Goal: Transaction & Acquisition: Purchase product/service

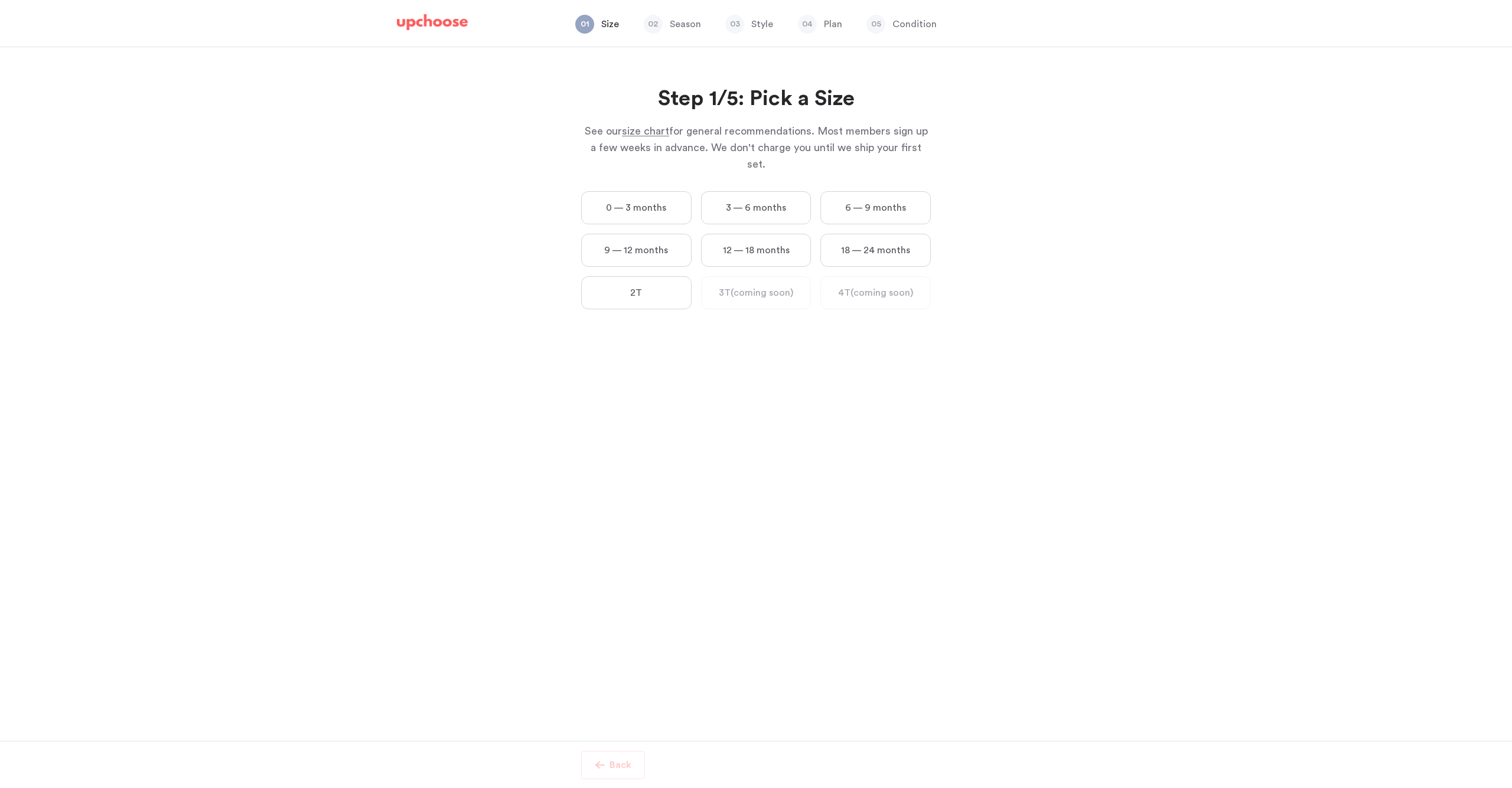
click at [766, 237] on label "12 — 18 months" at bounding box center [756, 250] width 110 height 33
click at [0, 0] on months "12 — 18 months" at bounding box center [0, 0] width 0 height 0
click at [822, 234] on label "Mild Weather" at bounding box center [846, 224] width 170 height 100
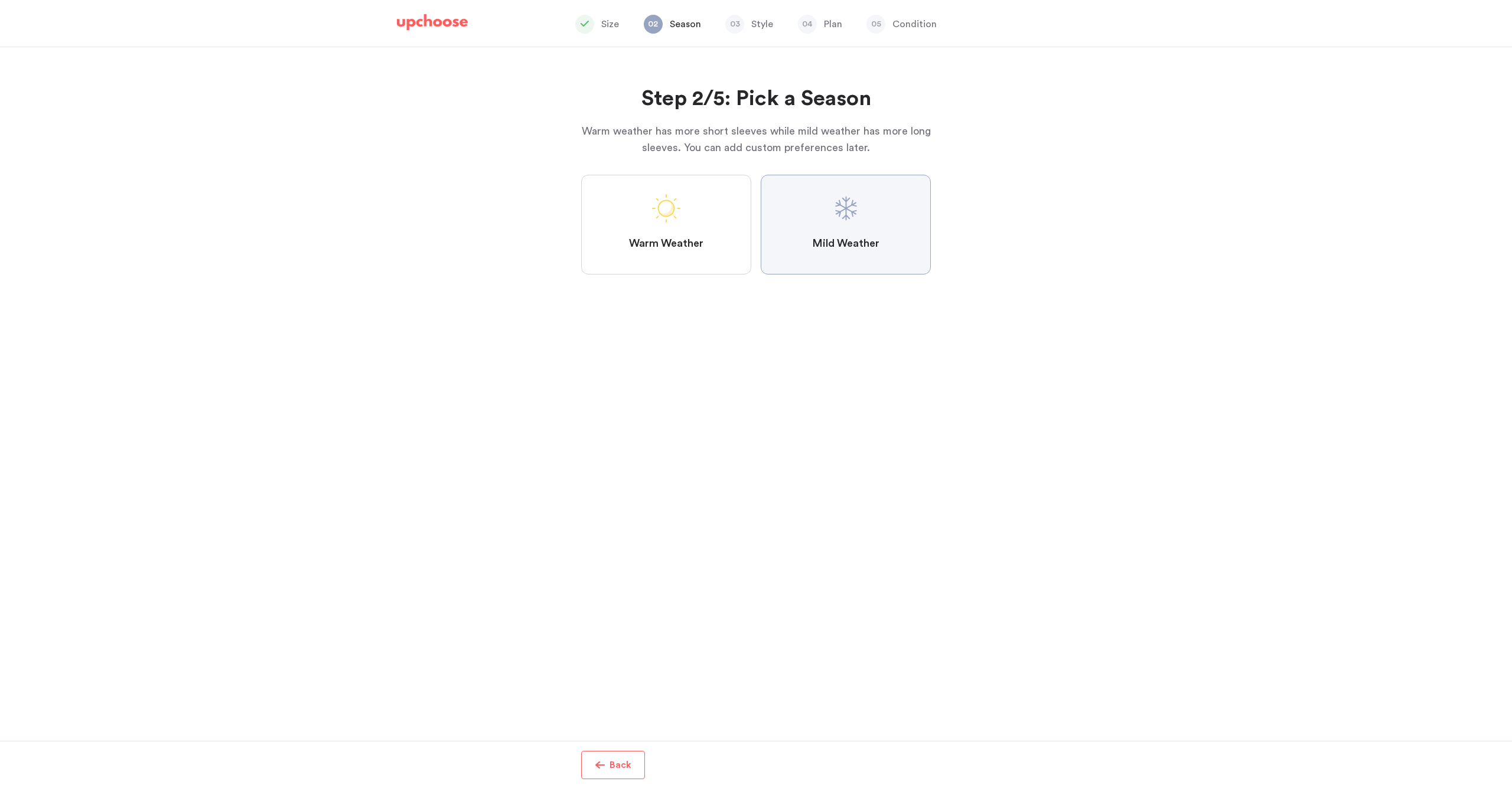
click at [0, 0] on Weather "Mild Weather" at bounding box center [0, 0] width 0 height 0
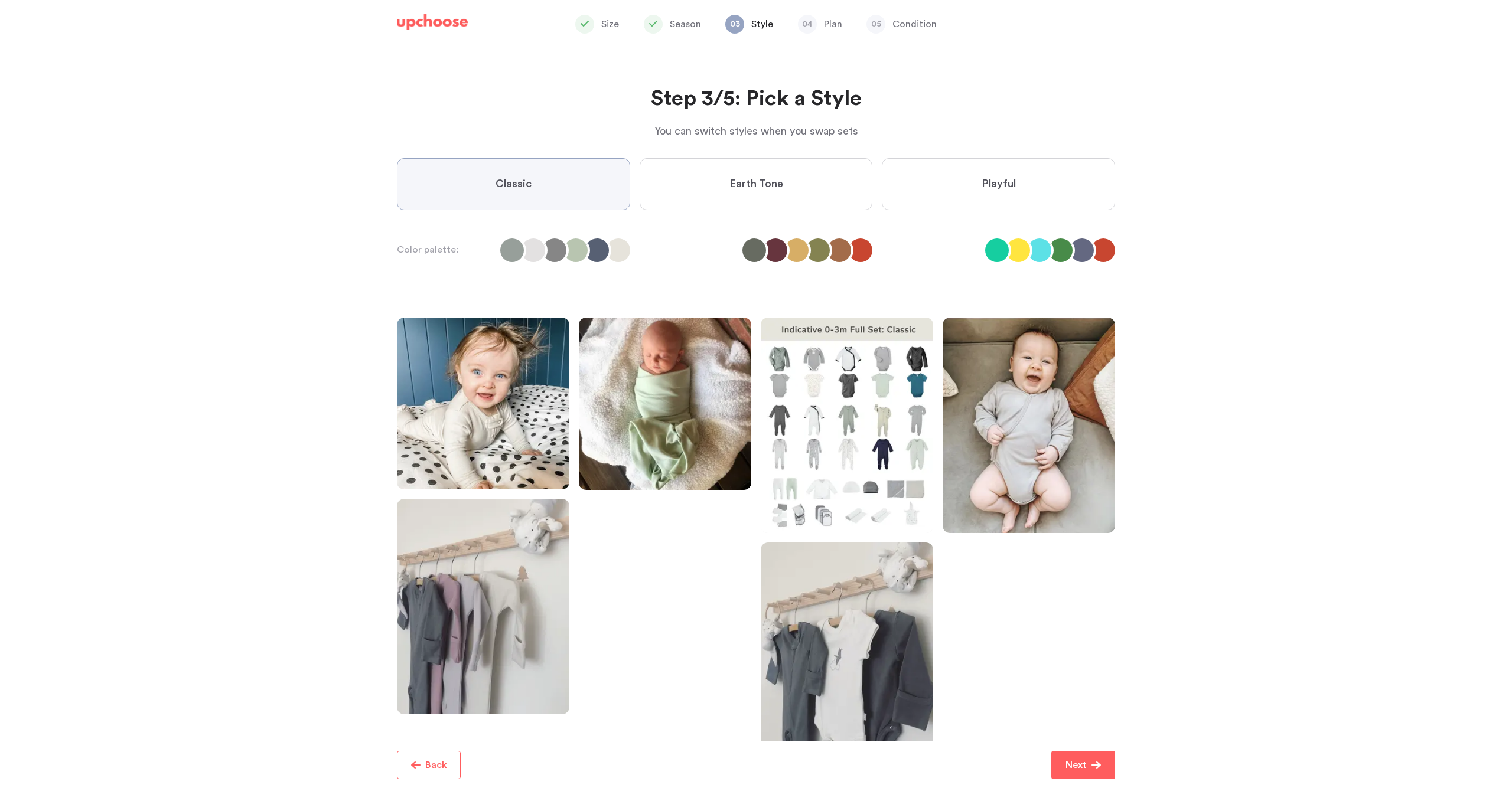
click at [996, 192] on label "Playful" at bounding box center [998, 185] width 233 height 52
click at [0, 0] on input "Playful" at bounding box center [0, 0] width 0 height 0
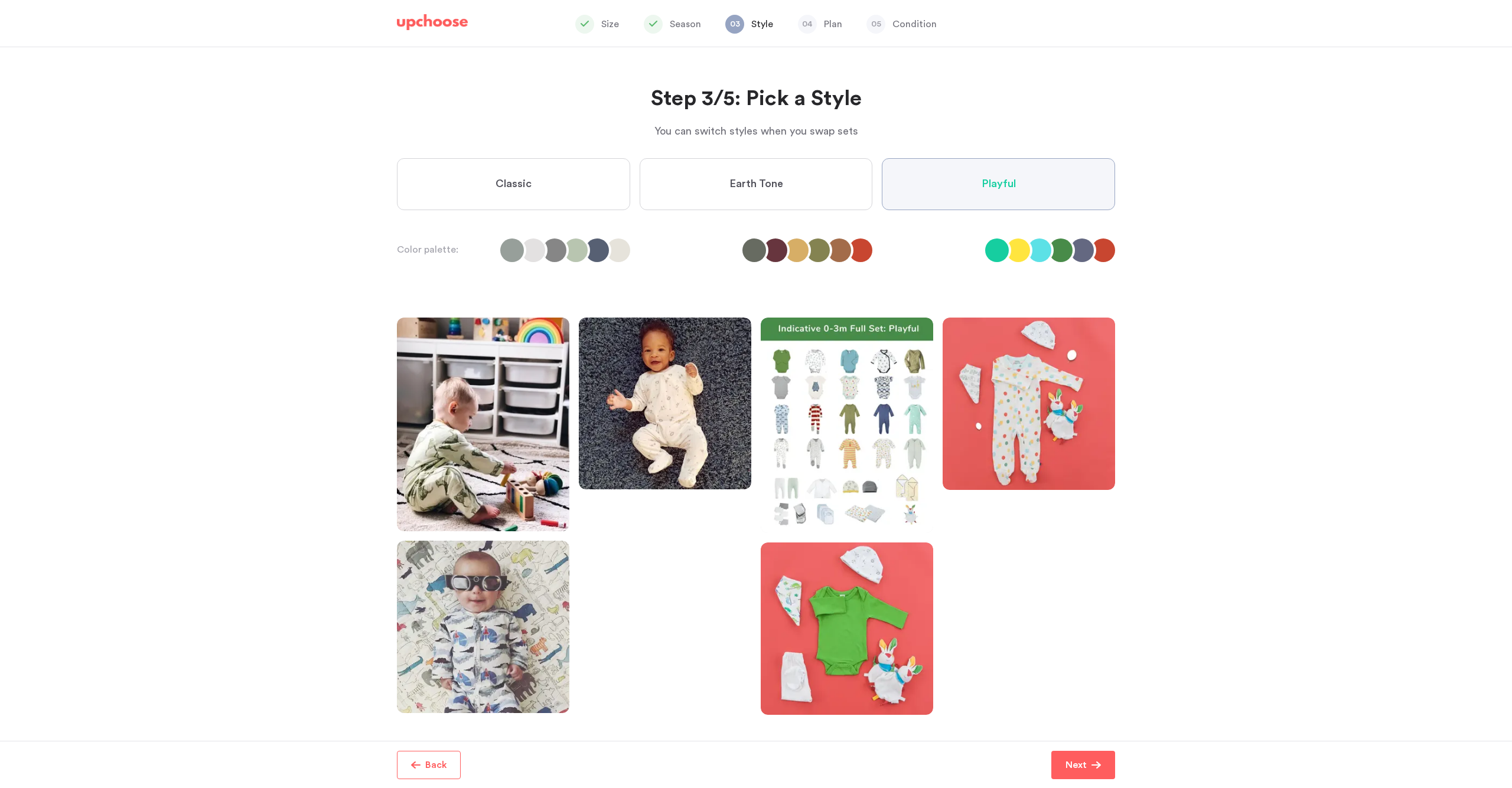
click at [789, 183] on label "Earth Tone" at bounding box center [756, 185] width 233 height 52
click at [0, 0] on Tone "Earth Tone" at bounding box center [0, 0] width 0 height 0
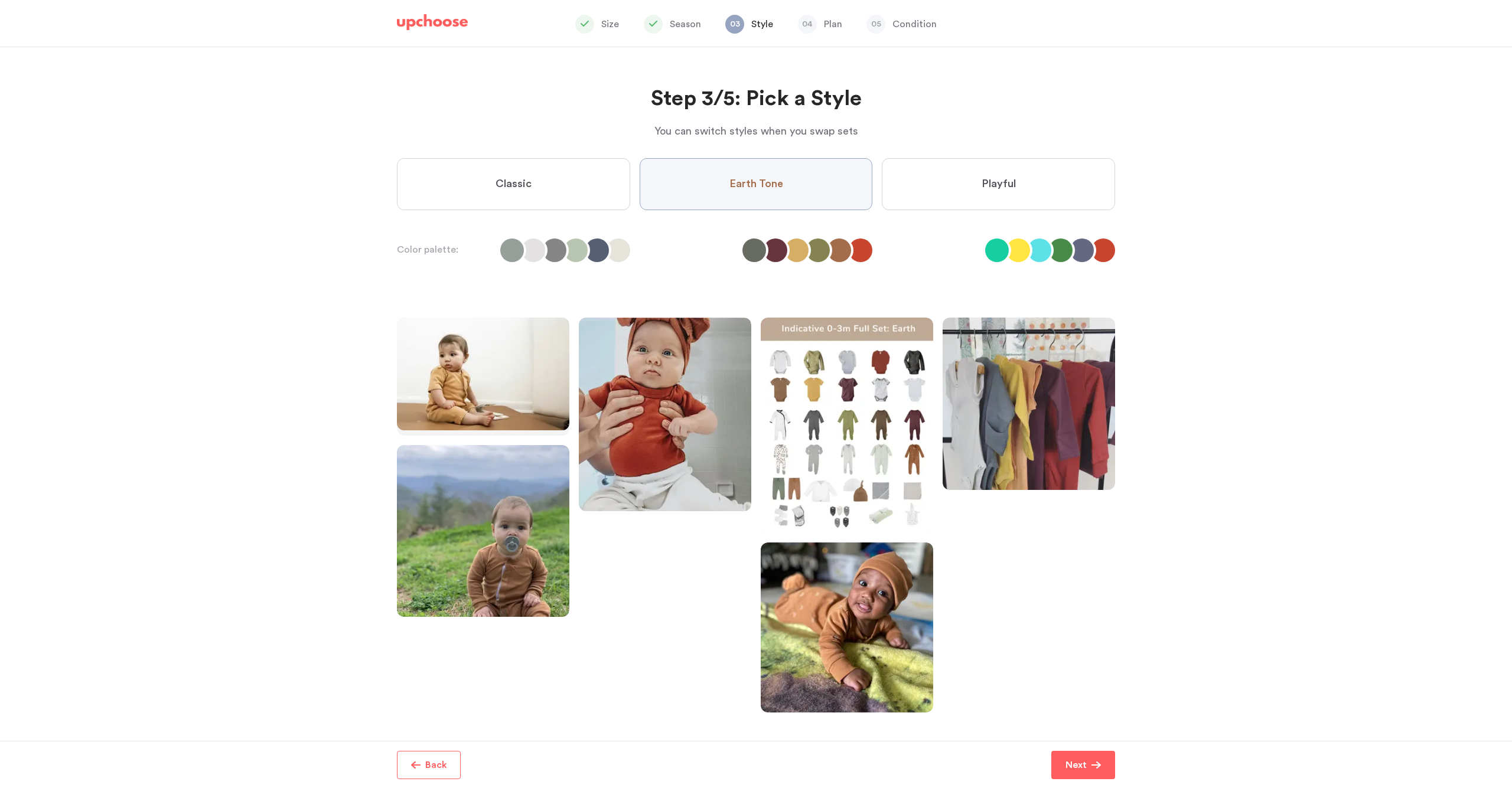
click at [533, 184] on label "Classic" at bounding box center [513, 185] width 233 height 52
click at [0, 0] on input "Classic" at bounding box center [0, 0] width 0 height 0
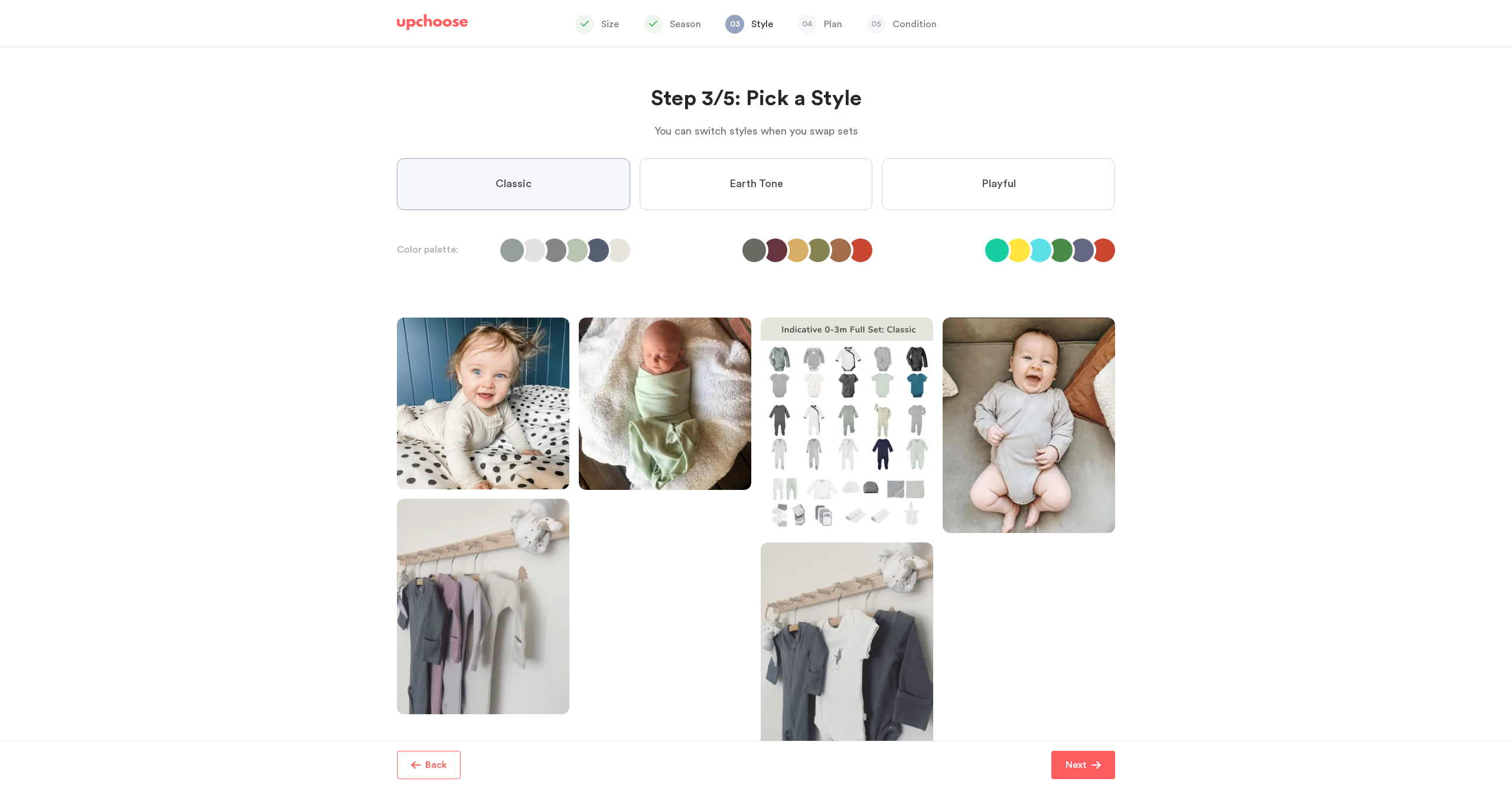
click at [957, 196] on label "Playful" at bounding box center [998, 185] width 233 height 52
click at [0, 0] on input "Playful" at bounding box center [0, 0] width 0 height 0
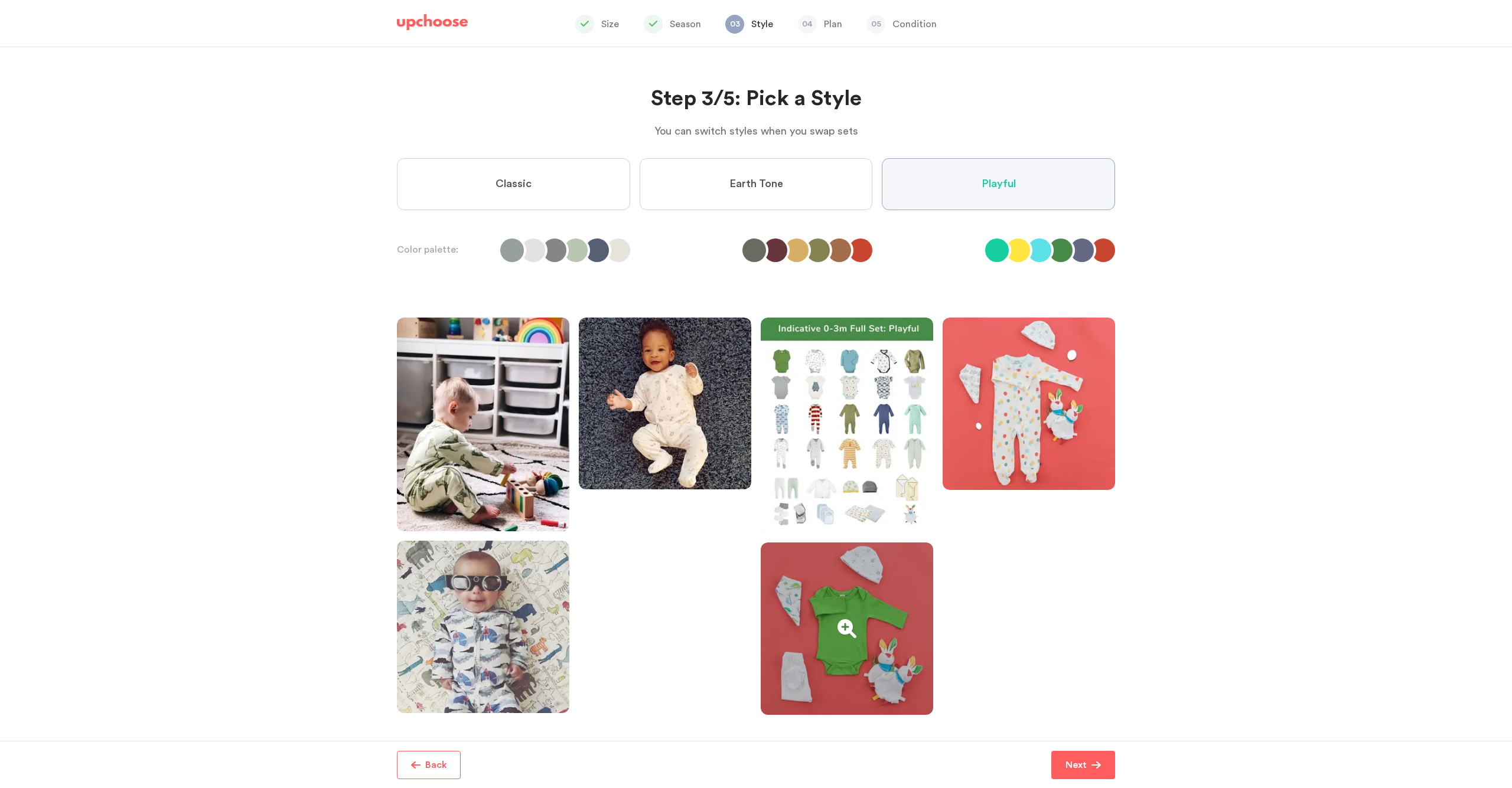
click at [814, 637] on div at bounding box center [847, 629] width 172 height 172
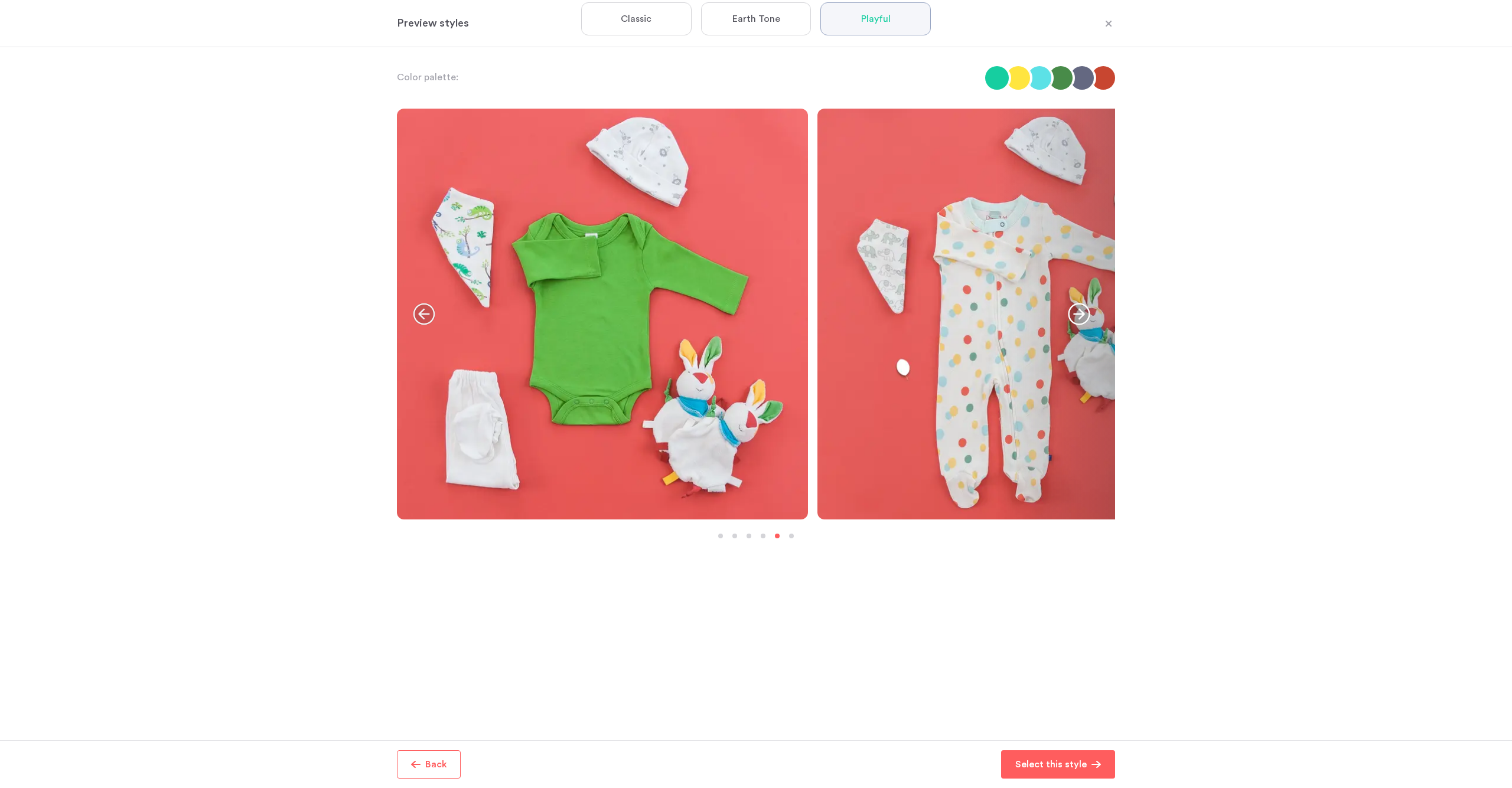
click at [1308, 392] on div "Color palette:" at bounding box center [756, 393] width 1512 height 693
click at [1053, 760] on p "Select this style" at bounding box center [1051, 765] width 72 height 14
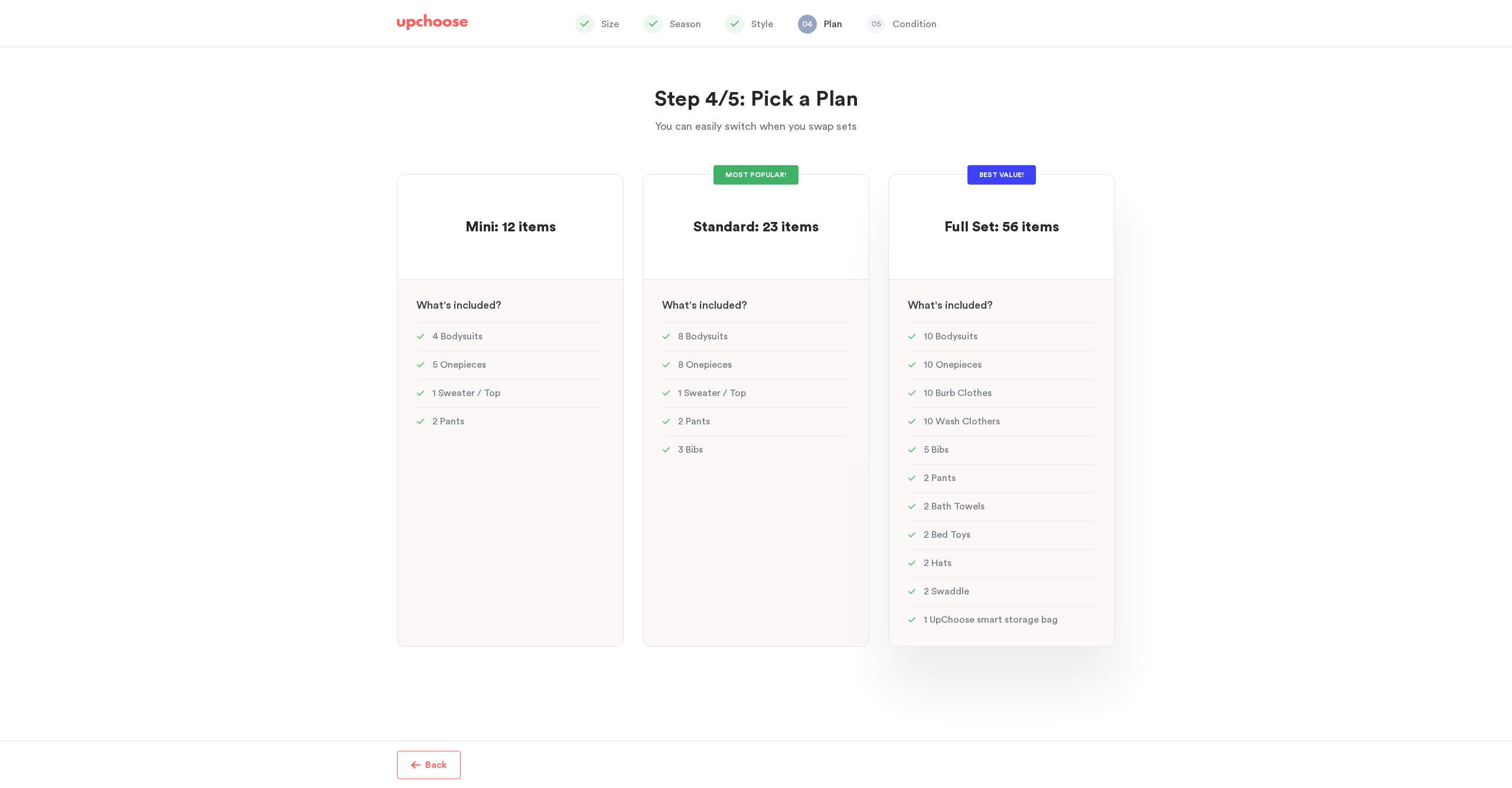
click at [961, 470] on li "2 Pants" at bounding box center [1002, 477] width 188 height 28
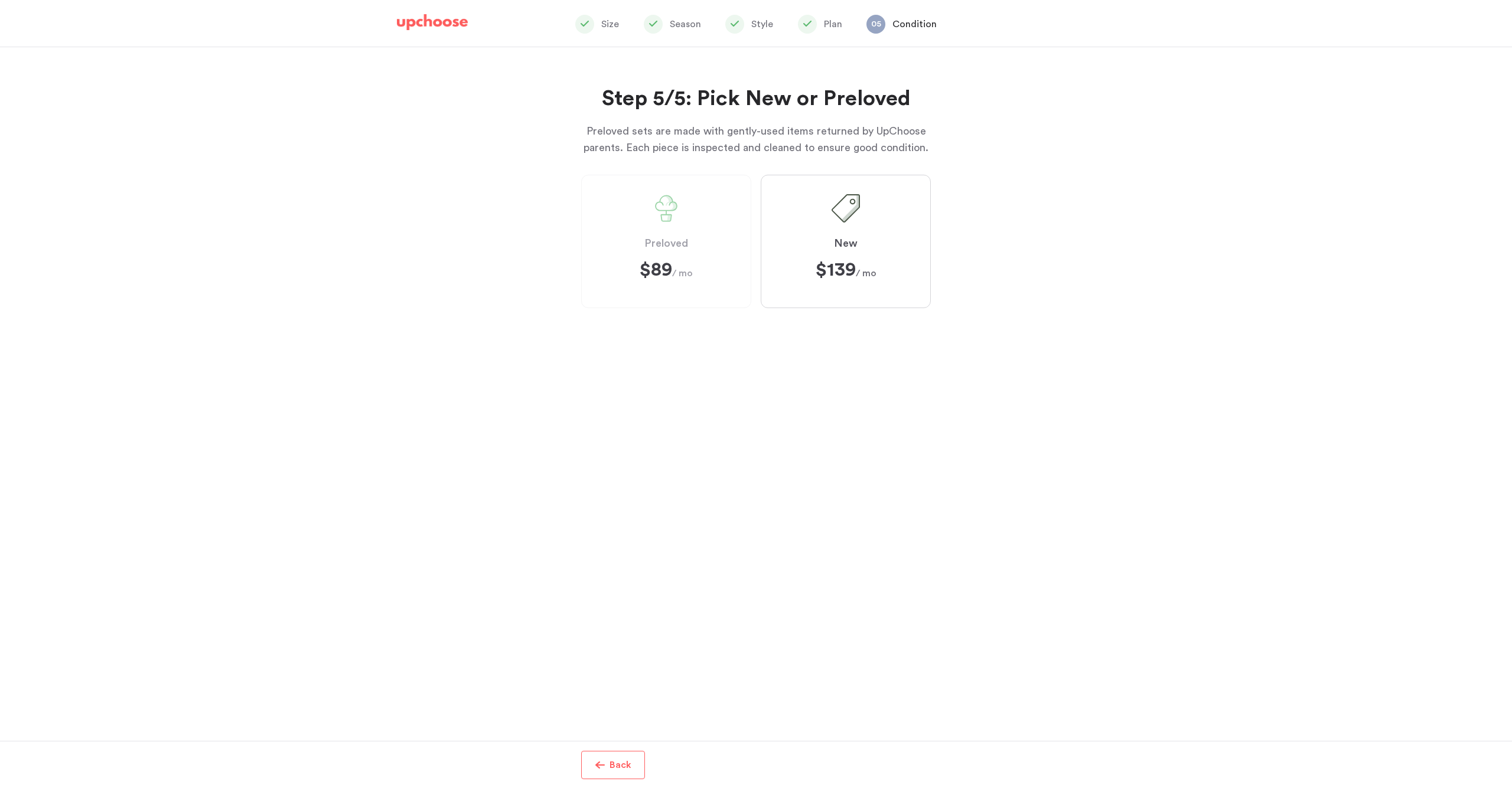
click at [806, 239] on label "New $139 $139 / mo" at bounding box center [846, 241] width 170 height 134
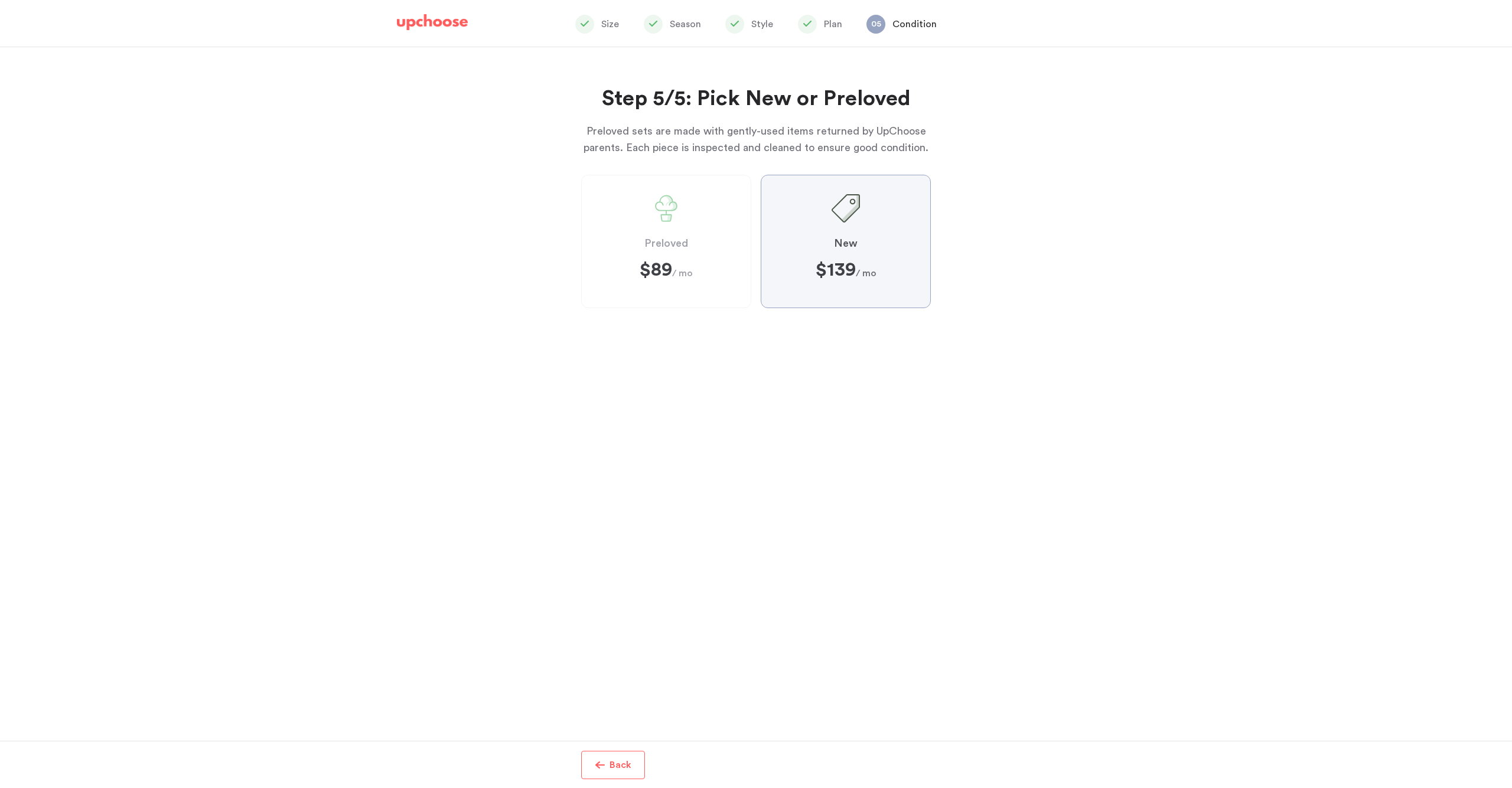
click at [0, 0] on input "New $139 $139 / mo" at bounding box center [0, 0] width 0 height 0
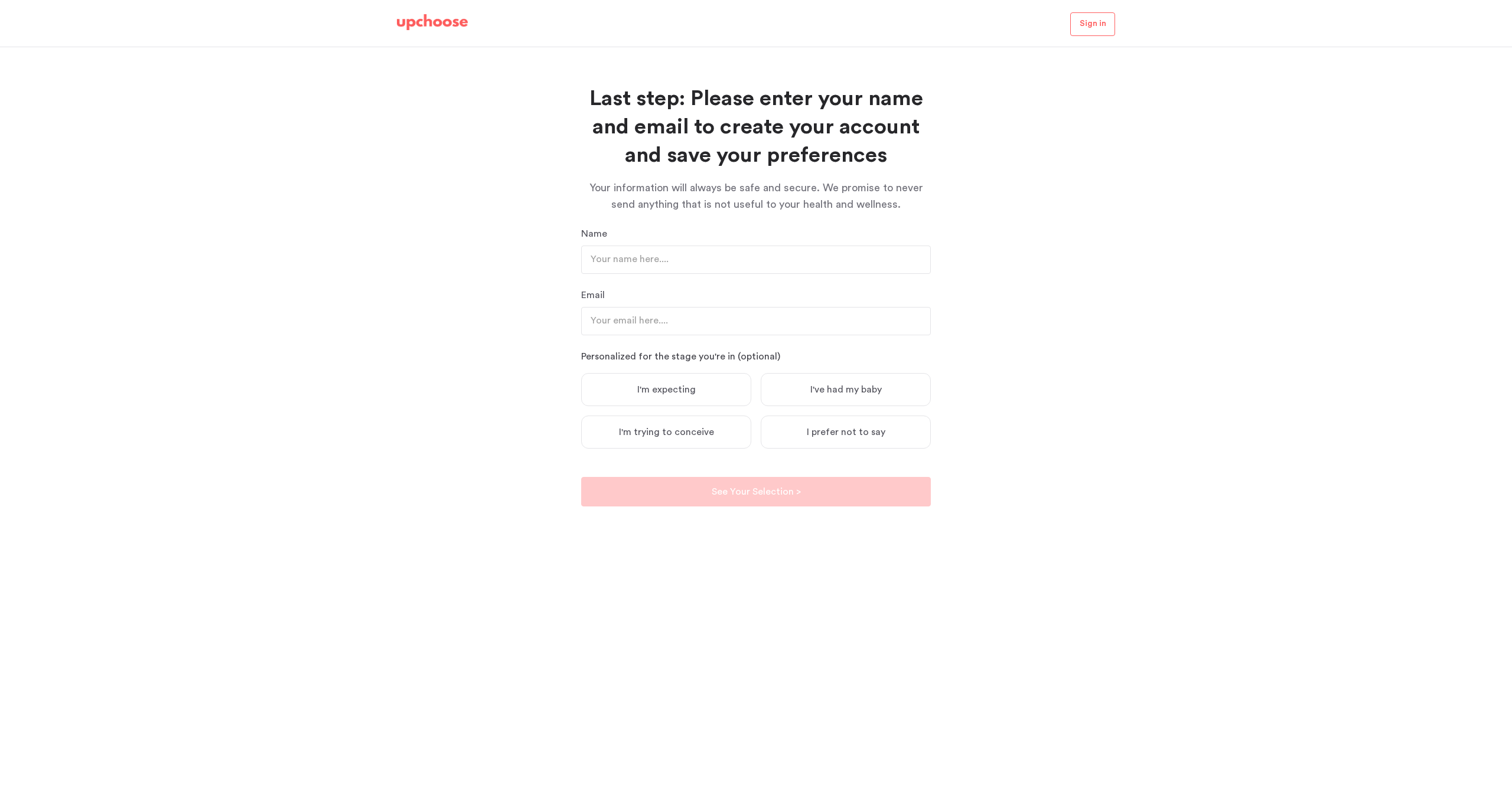
click at [812, 432] on span "I prefer not to say" at bounding box center [846, 432] width 78 height 12
click at [0, 0] on input "I prefer not to say" at bounding box center [0, 0] width 0 height 0
type input "asd"
click at [683, 297] on p "Email" at bounding box center [756, 296] width 350 height 14
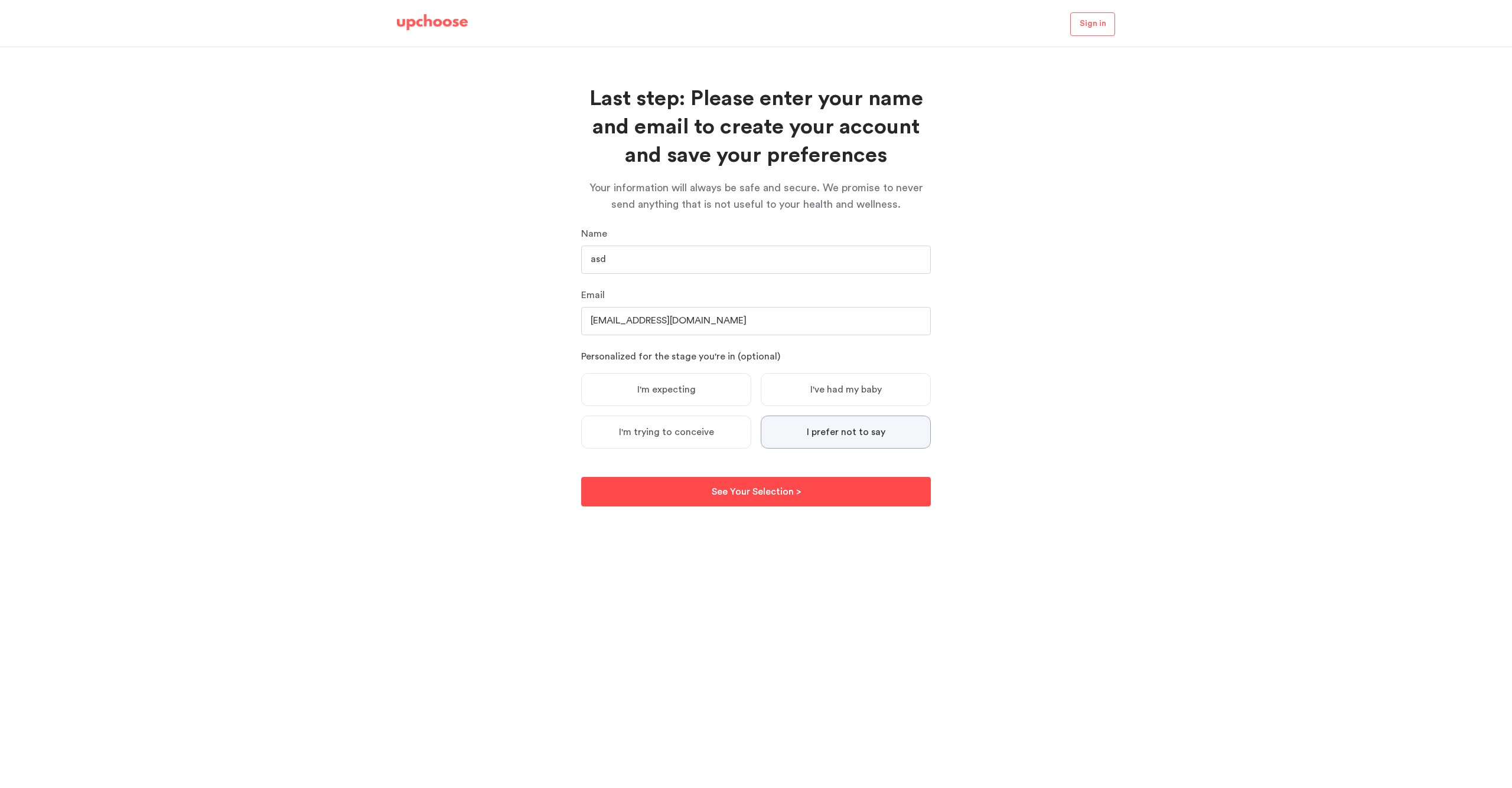
type input "asd@awd.com"
click at [762, 492] on p "See Your Selection >" at bounding box center [756, 492] width 89 height 14
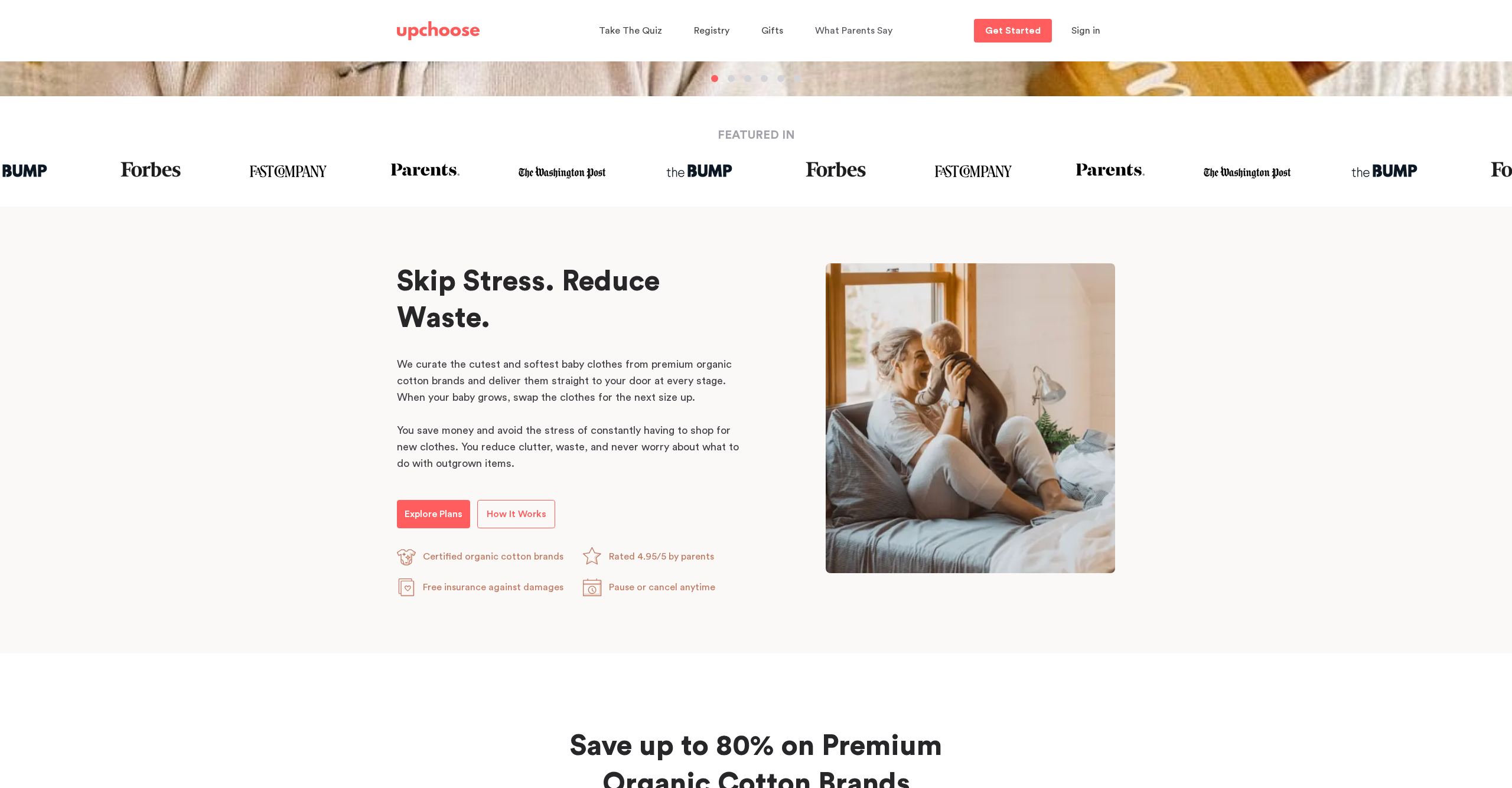
scroll to position [379, 0]
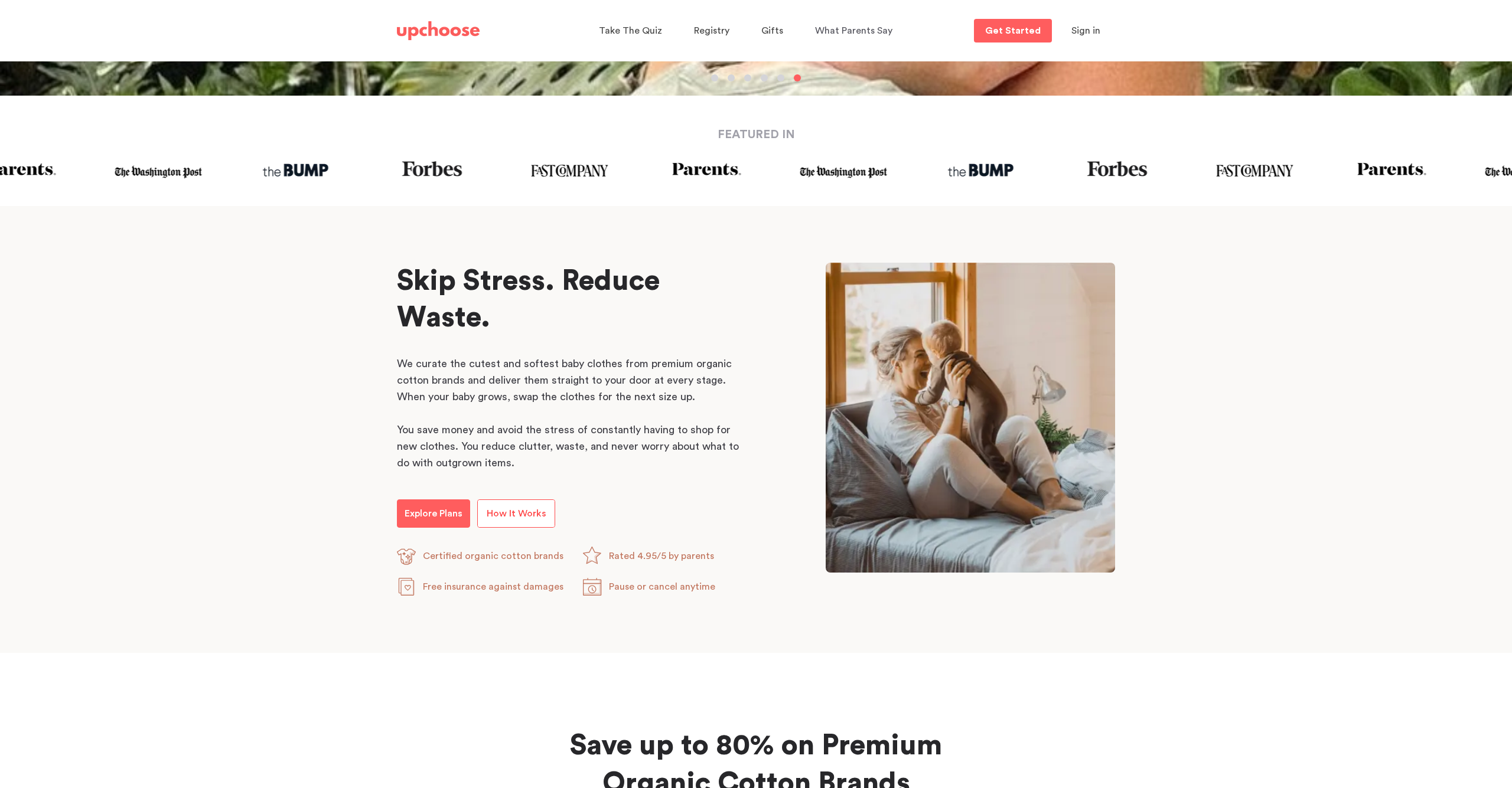
click at [521, 515] on span "How It Works" at bounding box center [516, 513] width 59 height 9
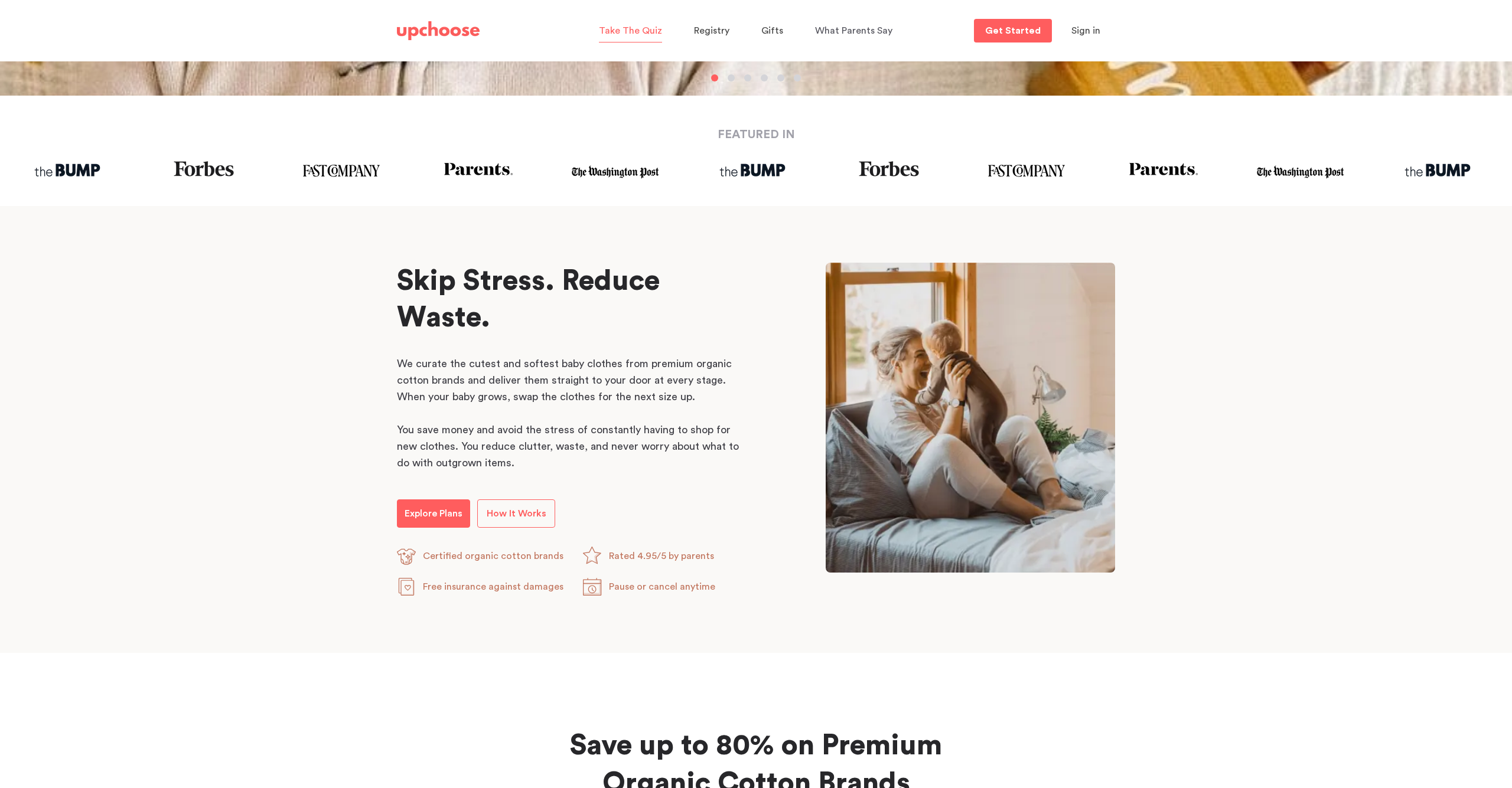
click at [622, 33] on span "Take The Quiz" at bounding box center [630, 31] width 63 height 9
click at [519, 506] on link "How It Works" at bounding box center [516, 513] width 78 height 28
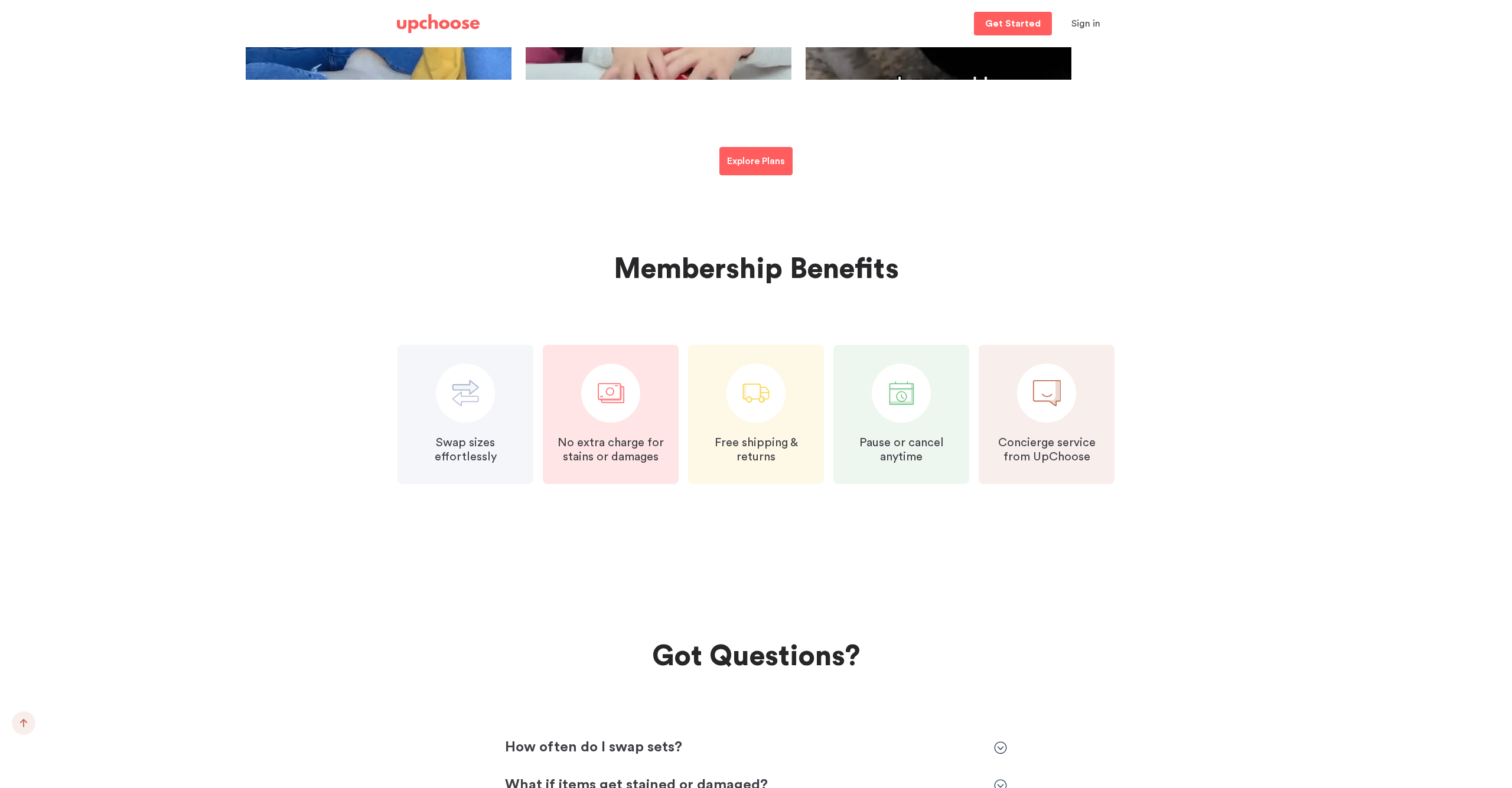
scroll to position [2372, 0]
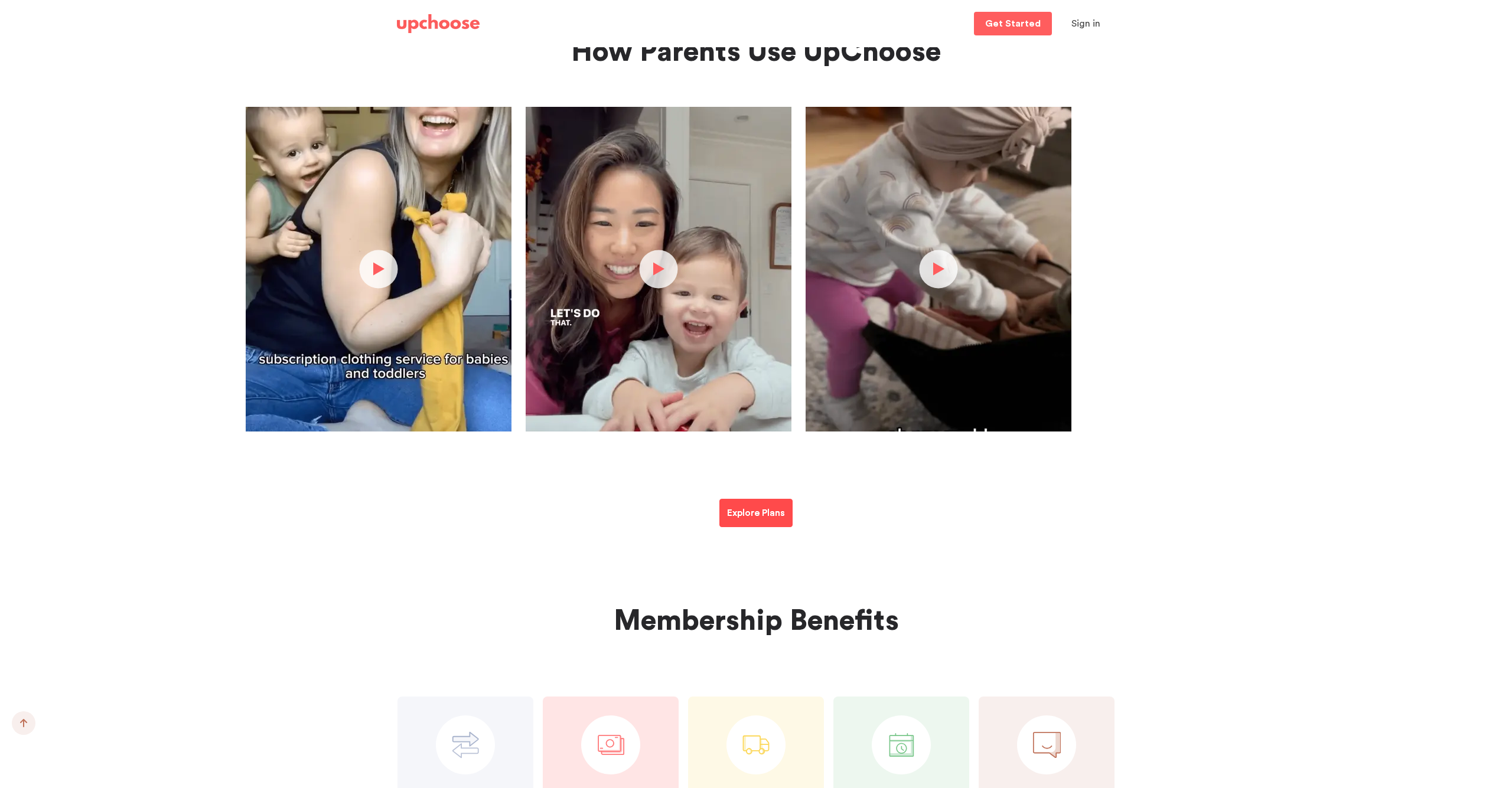
click at [767, 521] on link "Explore Plans" at bounding box center [756, 513] width 73 height 28
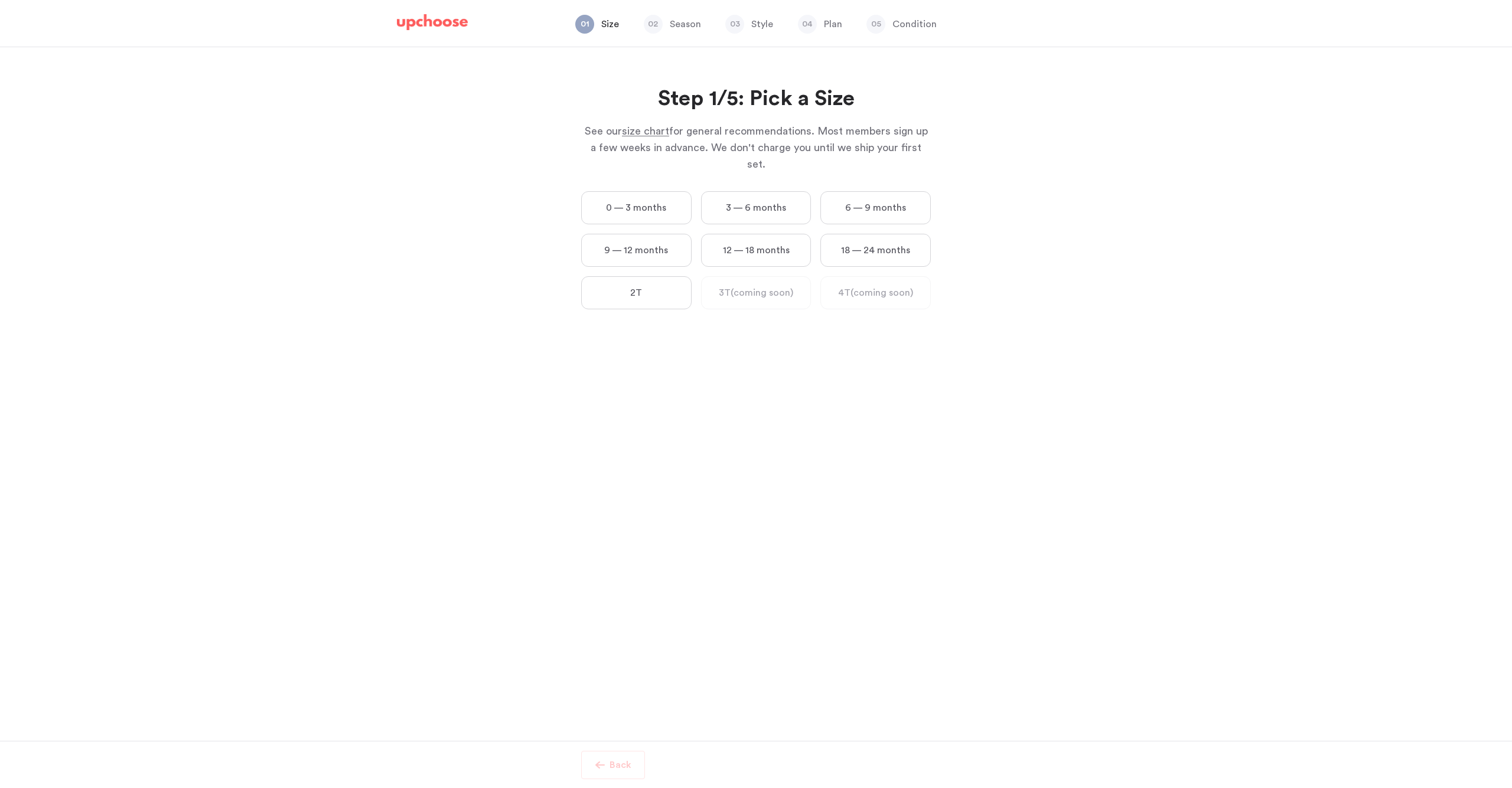
scroll to position [1, 0]
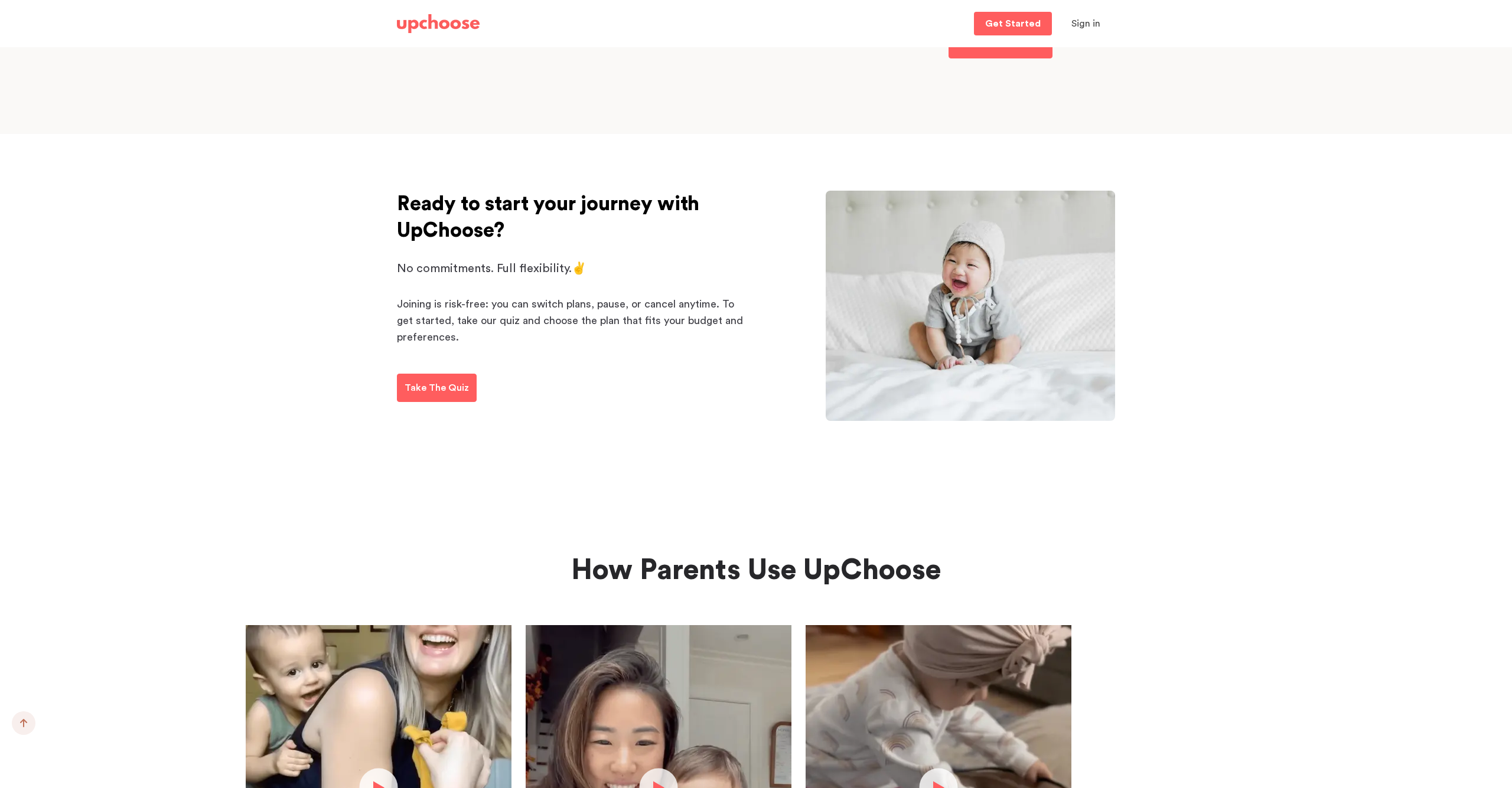
scroll to position [1484, 0]
click at [409, 378] on link "Take The Quiz" at bounding box center [437, 389] width 80 height 28
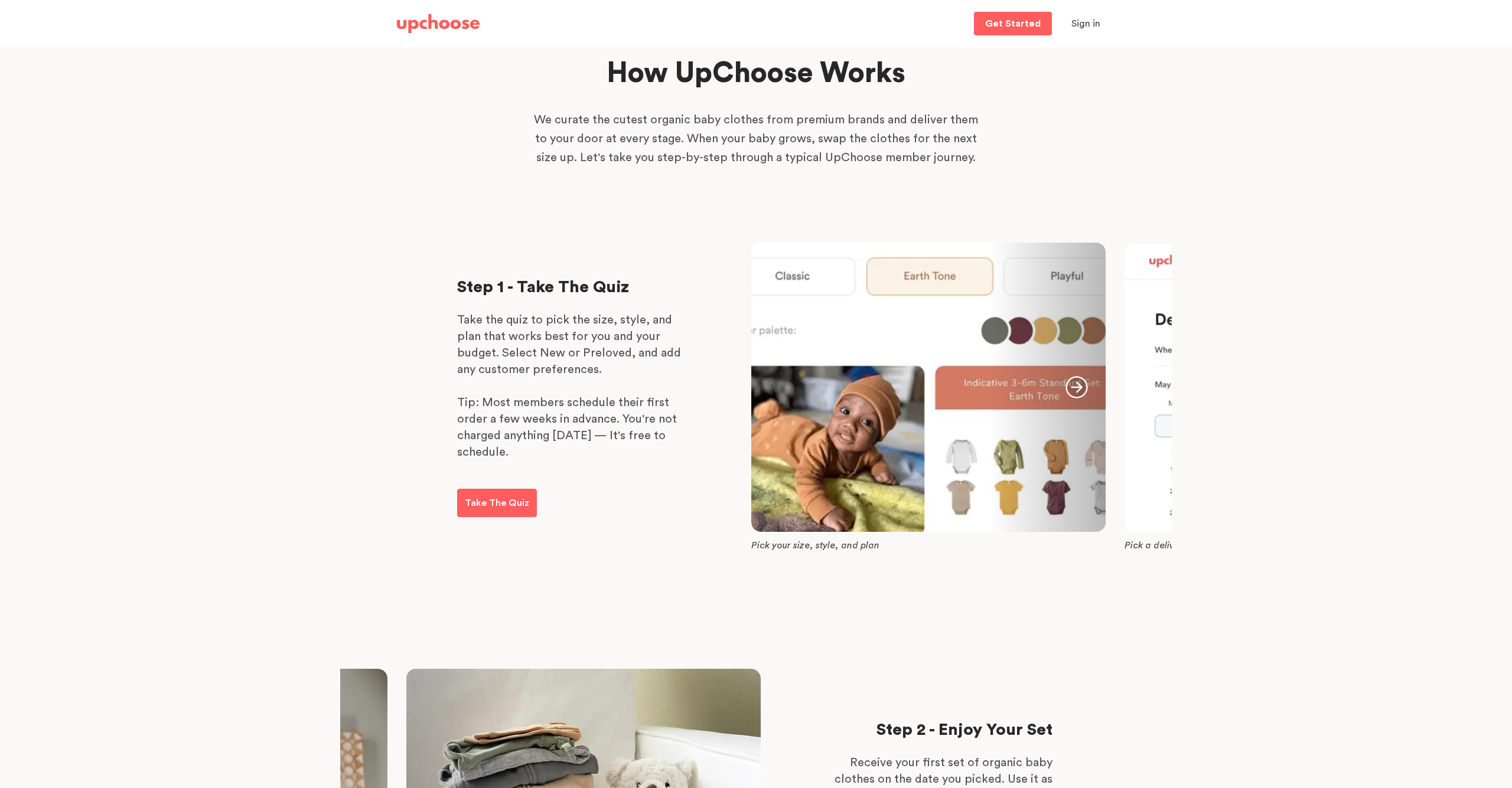
scroll to position [126, 0]
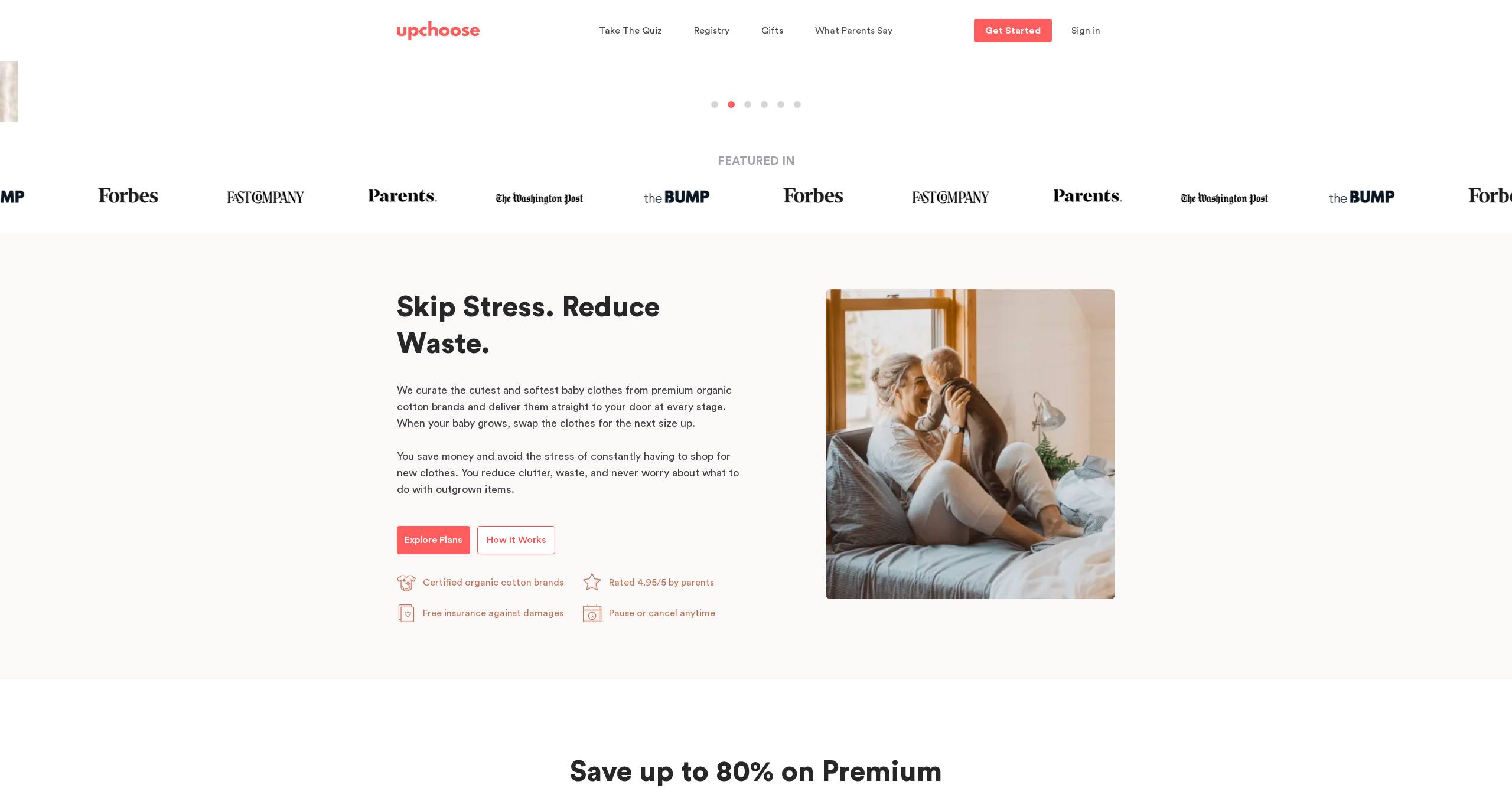
scroll to position [389, 0]
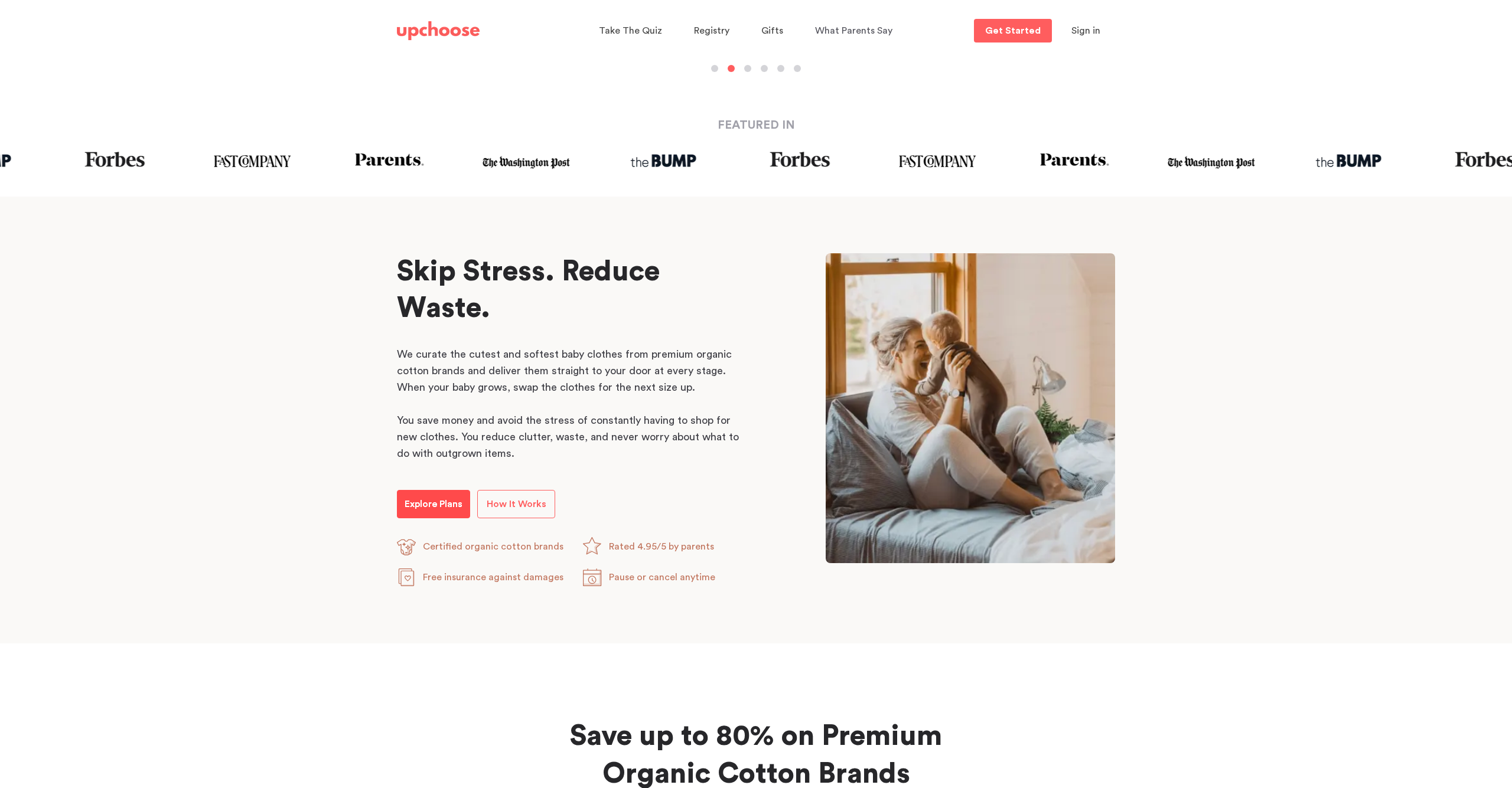
click at [439, 498] on p "Explore Plans" at bounding box center [433, 504] width 58 height 14
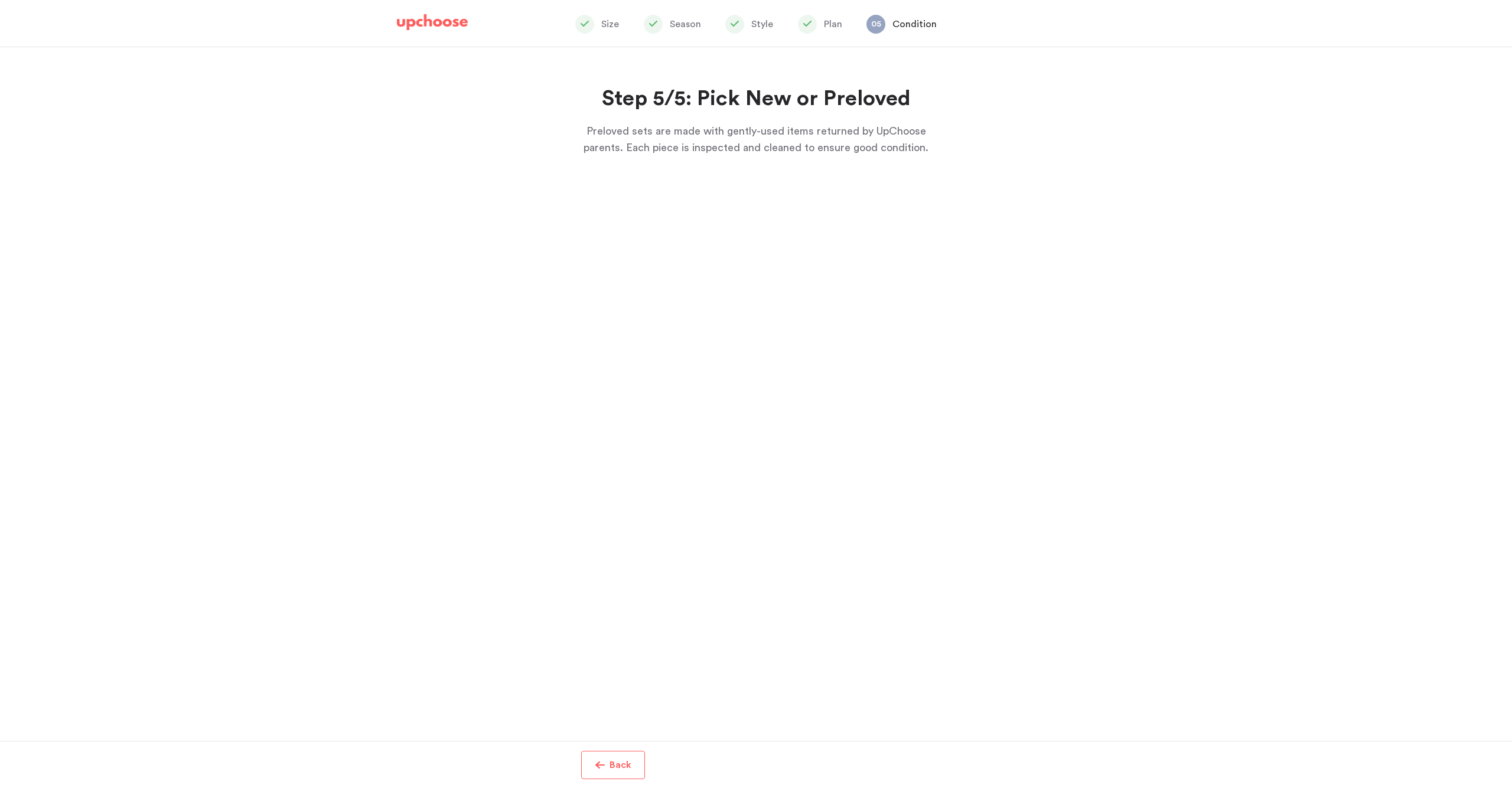
click at [728, 114] on div "Step 5/5: Pick New or Preloved Preloved sets are made with gently-used items re…" at bounding box center [756, 120] width 350 height 71
click at [431, 23] on img at bounding box center [432, 22] width 71 height 16
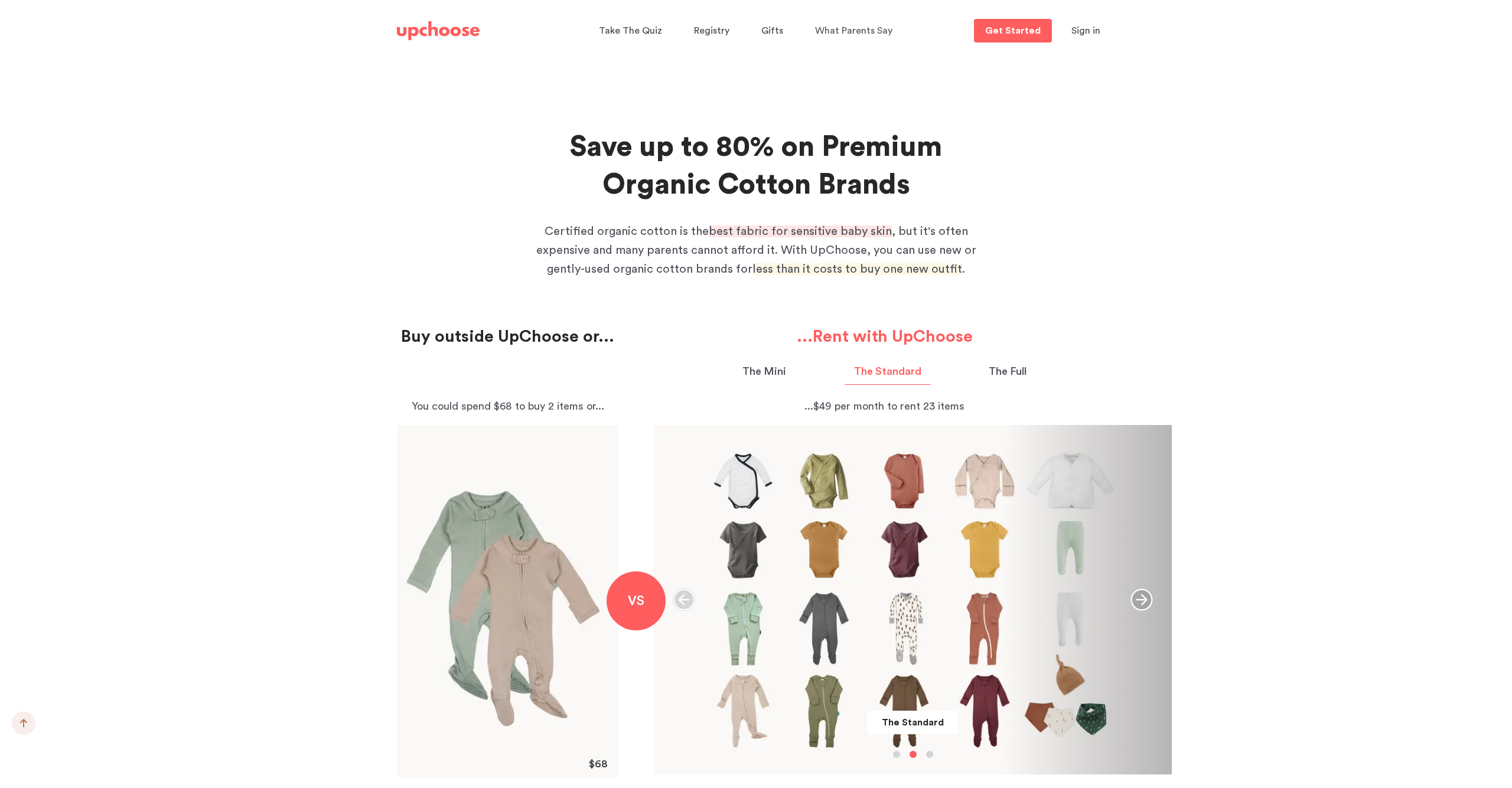
scroll to position [978, 0]
click at [774, 370] on p "The Mini" at bounding box center [764, 371] width 44 height 16
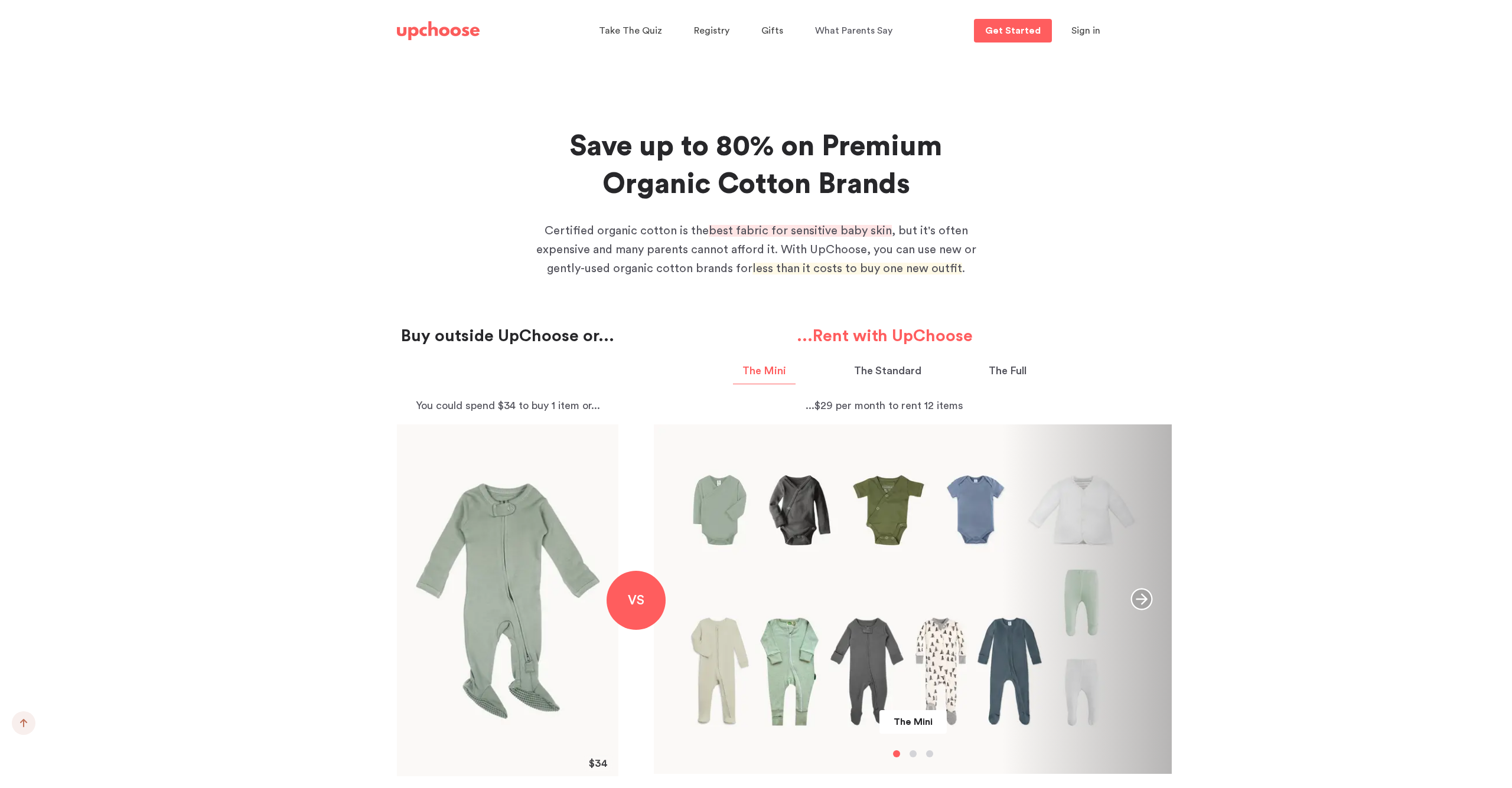
click at [889, 375] on p "The Standard" at bounding box center [887, 371] width 67 height 16
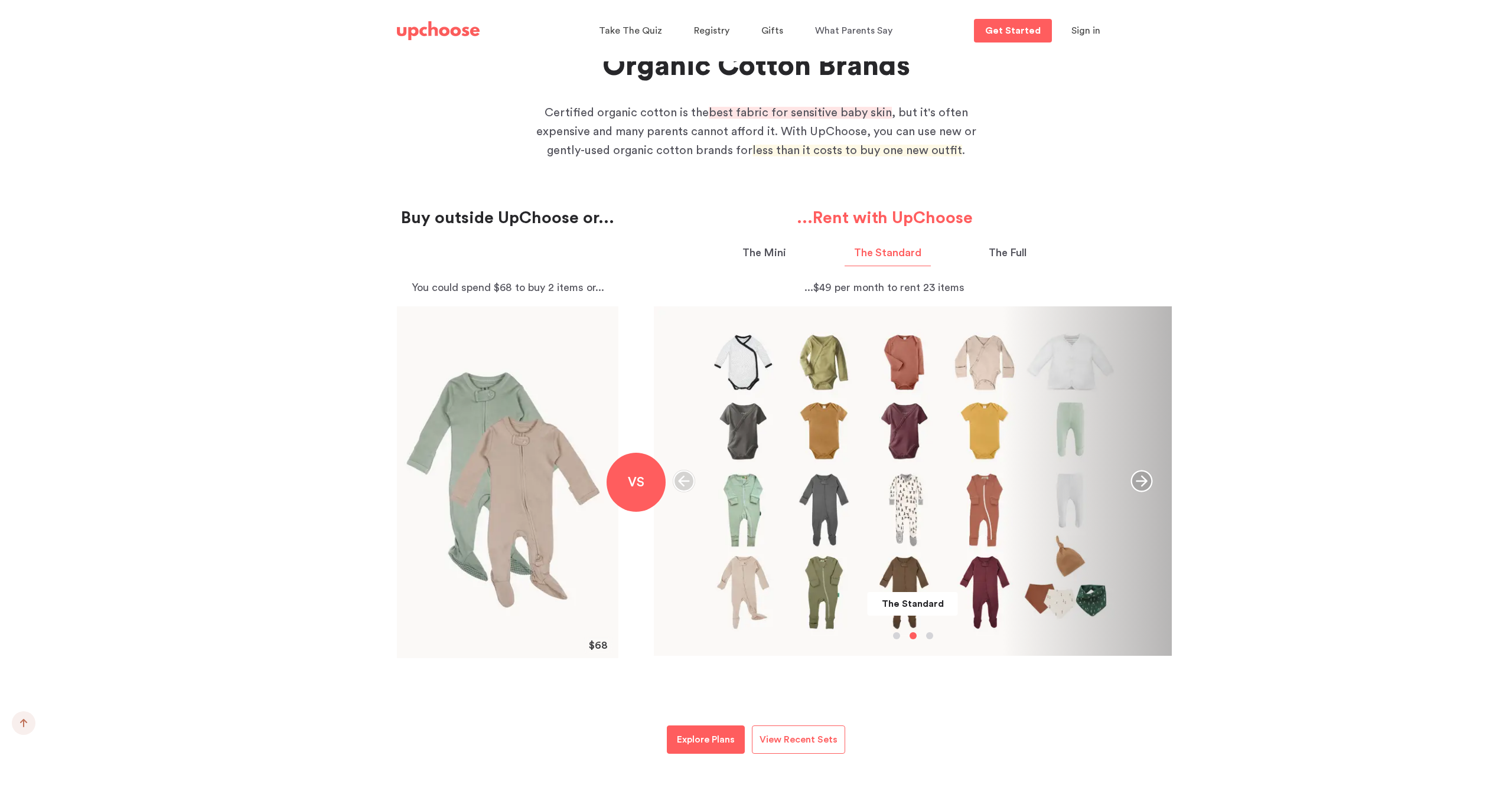
scroll to position [1097, 0]
click at [1008, 255] on p "The Full" at bounding box center [1008, 252] width 38 height 16
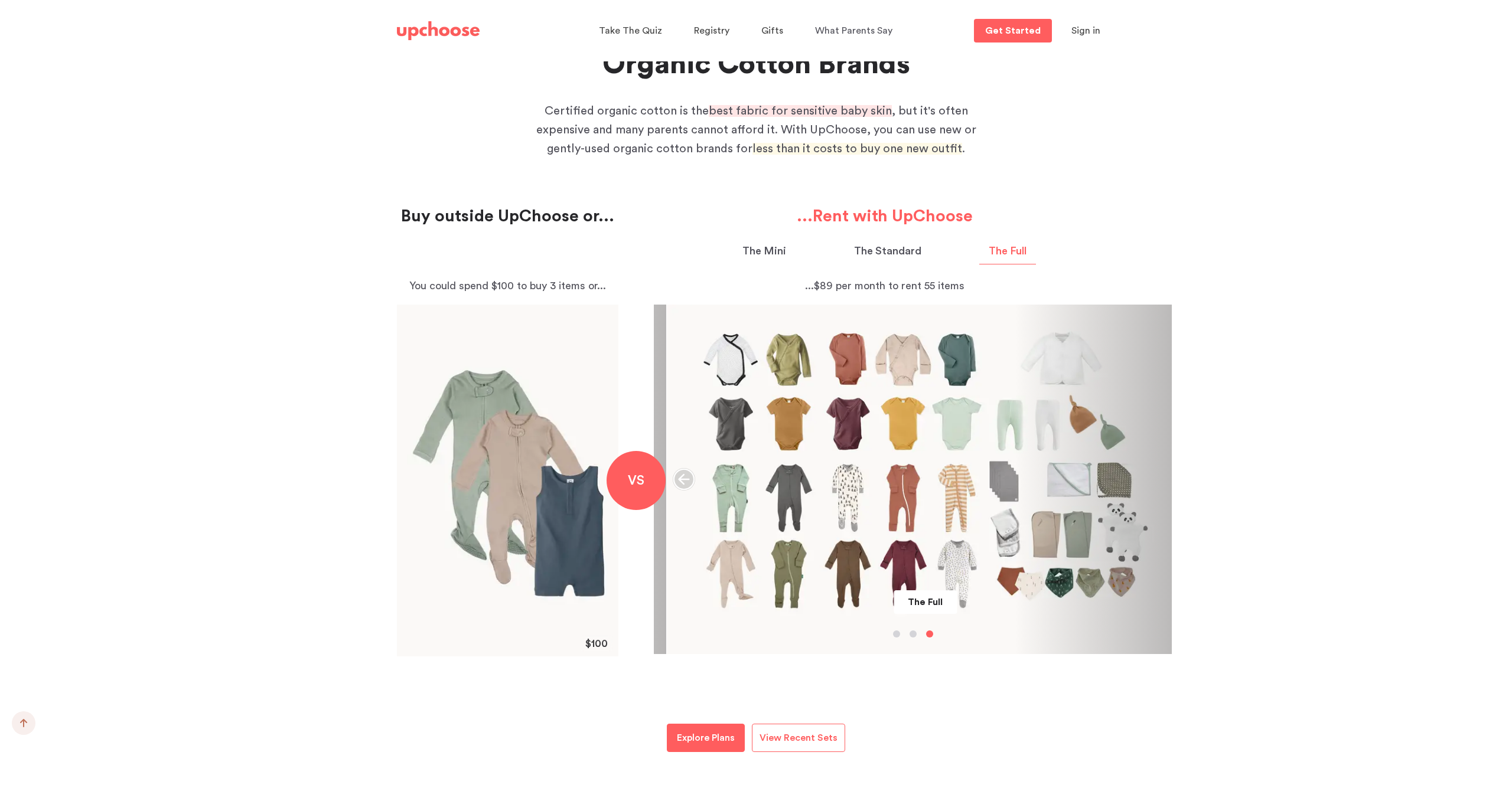
scroll to position [1099, 0]
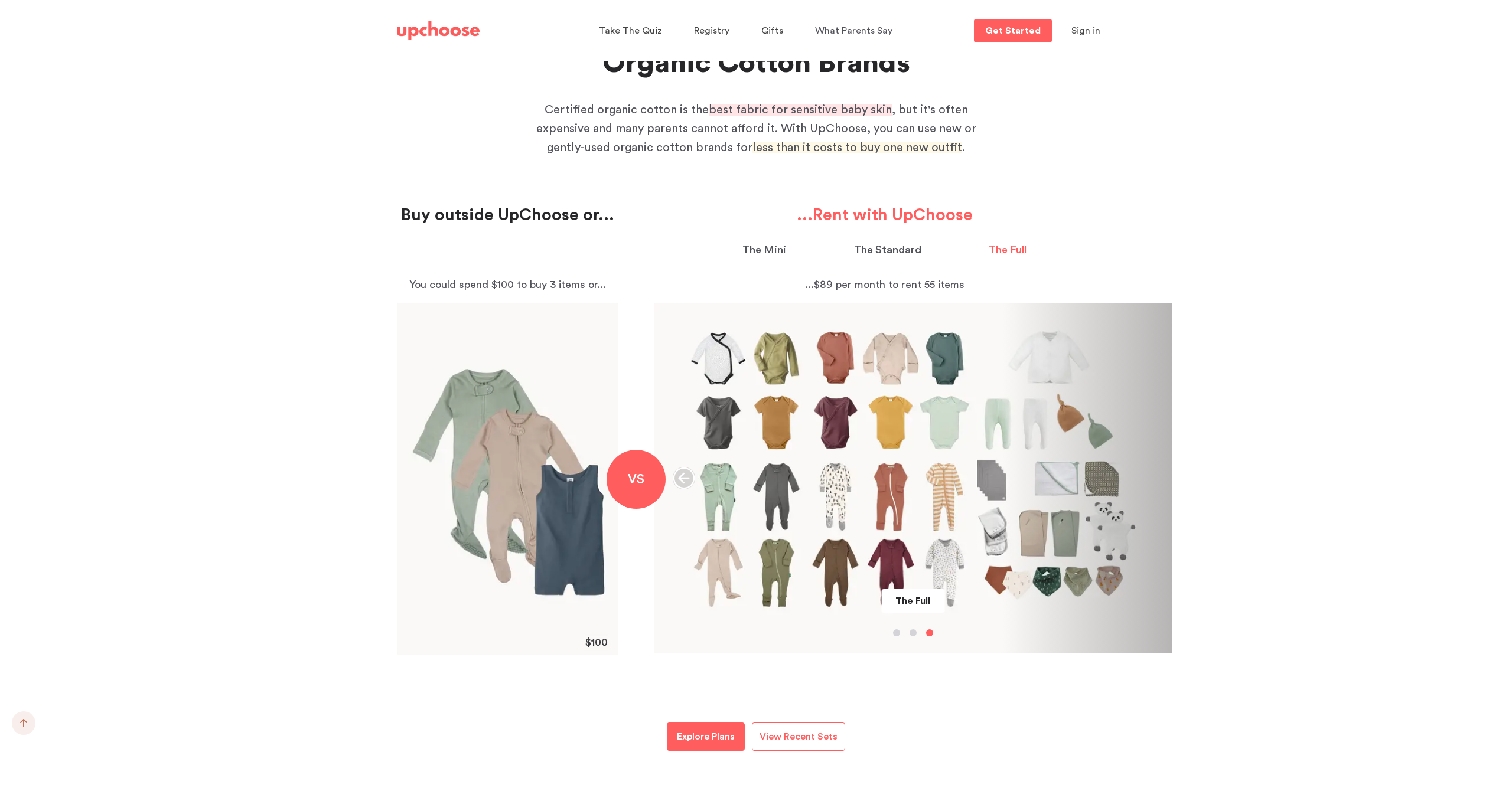
click at [779, 245] on p "The Mini" at bounding box center [764, 250] width 44 height 16
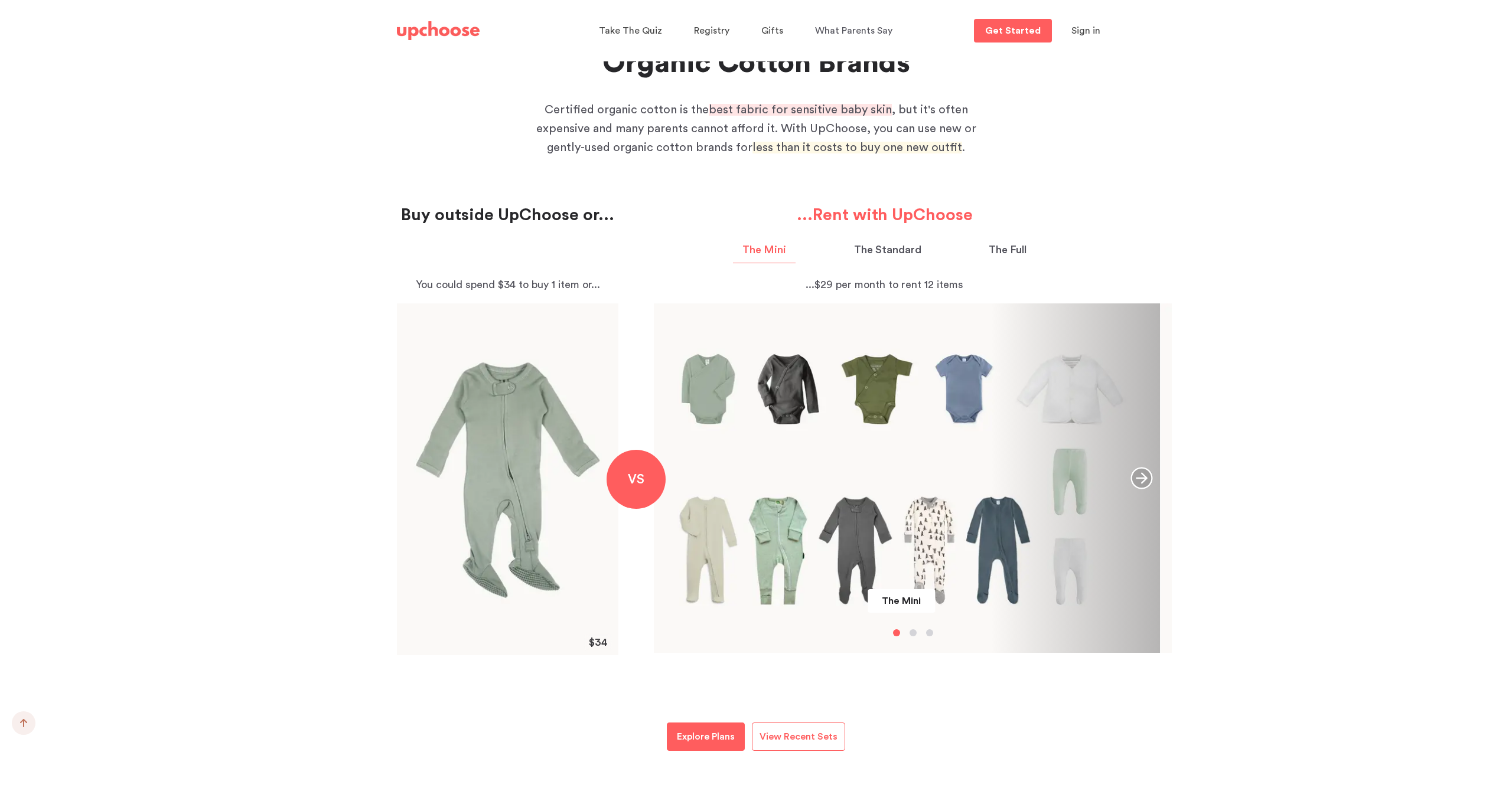
click at [875, 249] on p "The Standard" at bounding box center [887, 250] width 67 height 16
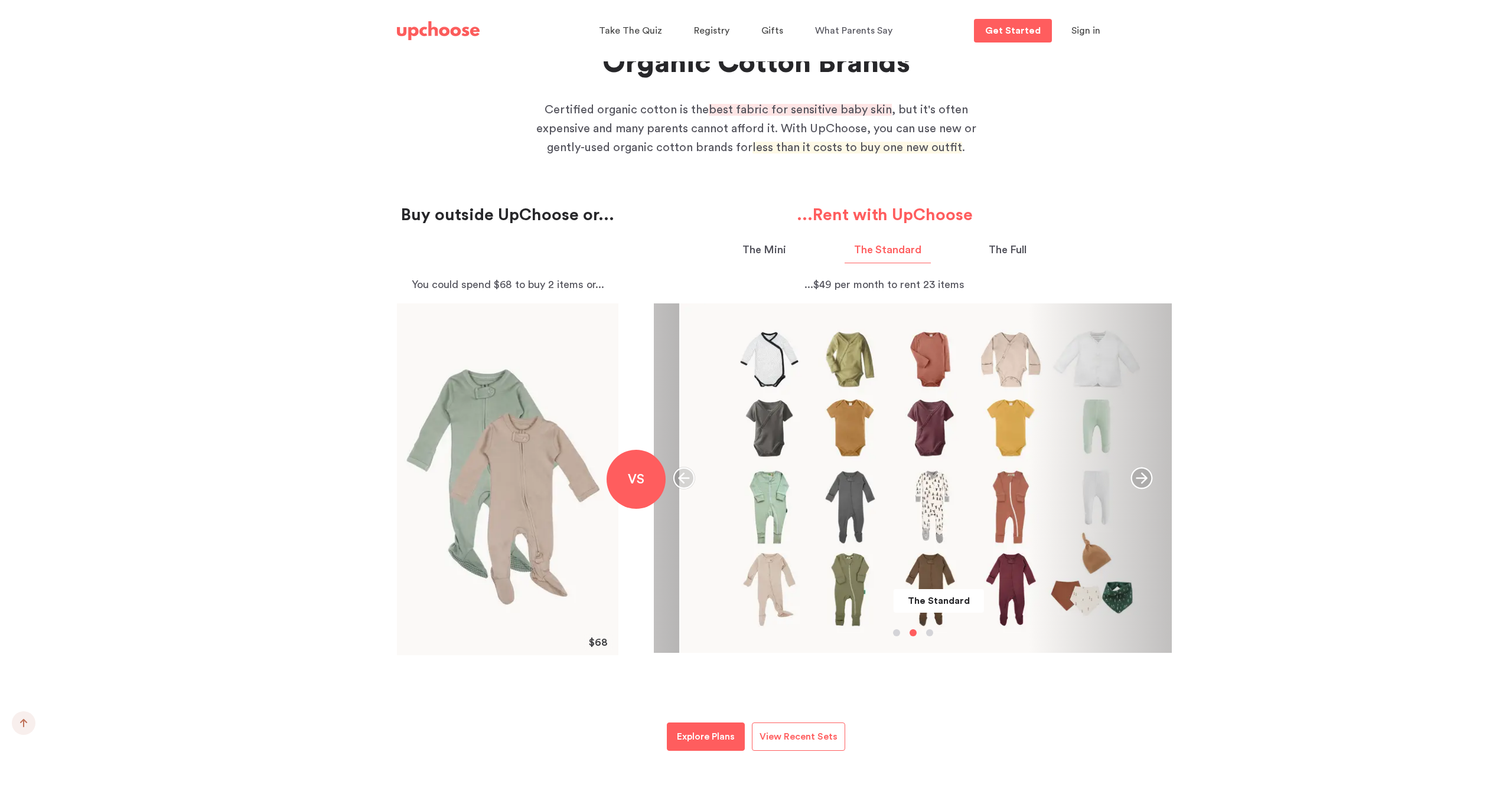
click at [1002, 250] on p "The Full" at bounding box center [1008, 250] width 38 height 16
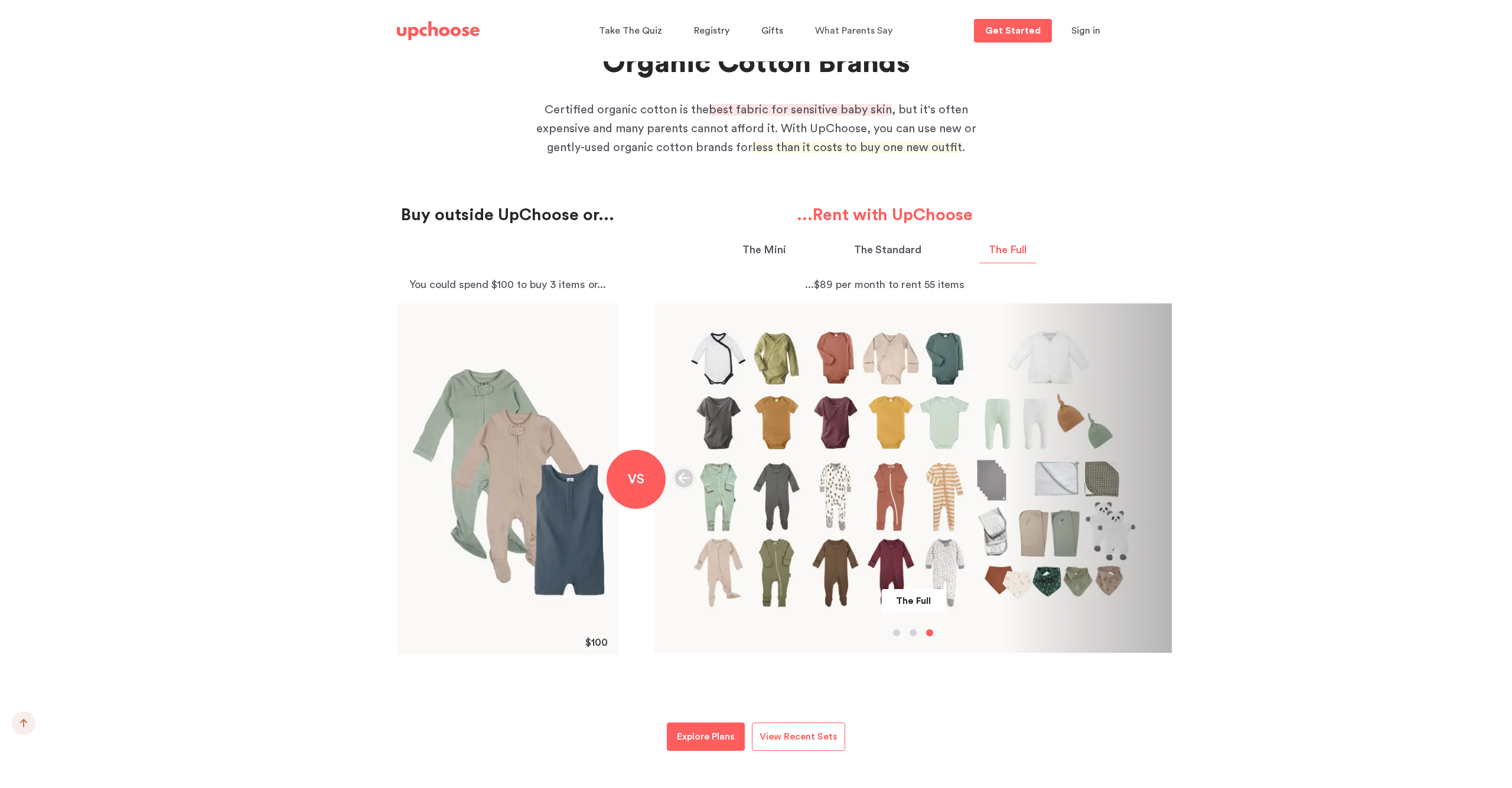
click at [759, 248] on p "The Mini" at bounding box center [764, 250] width 44 height 16
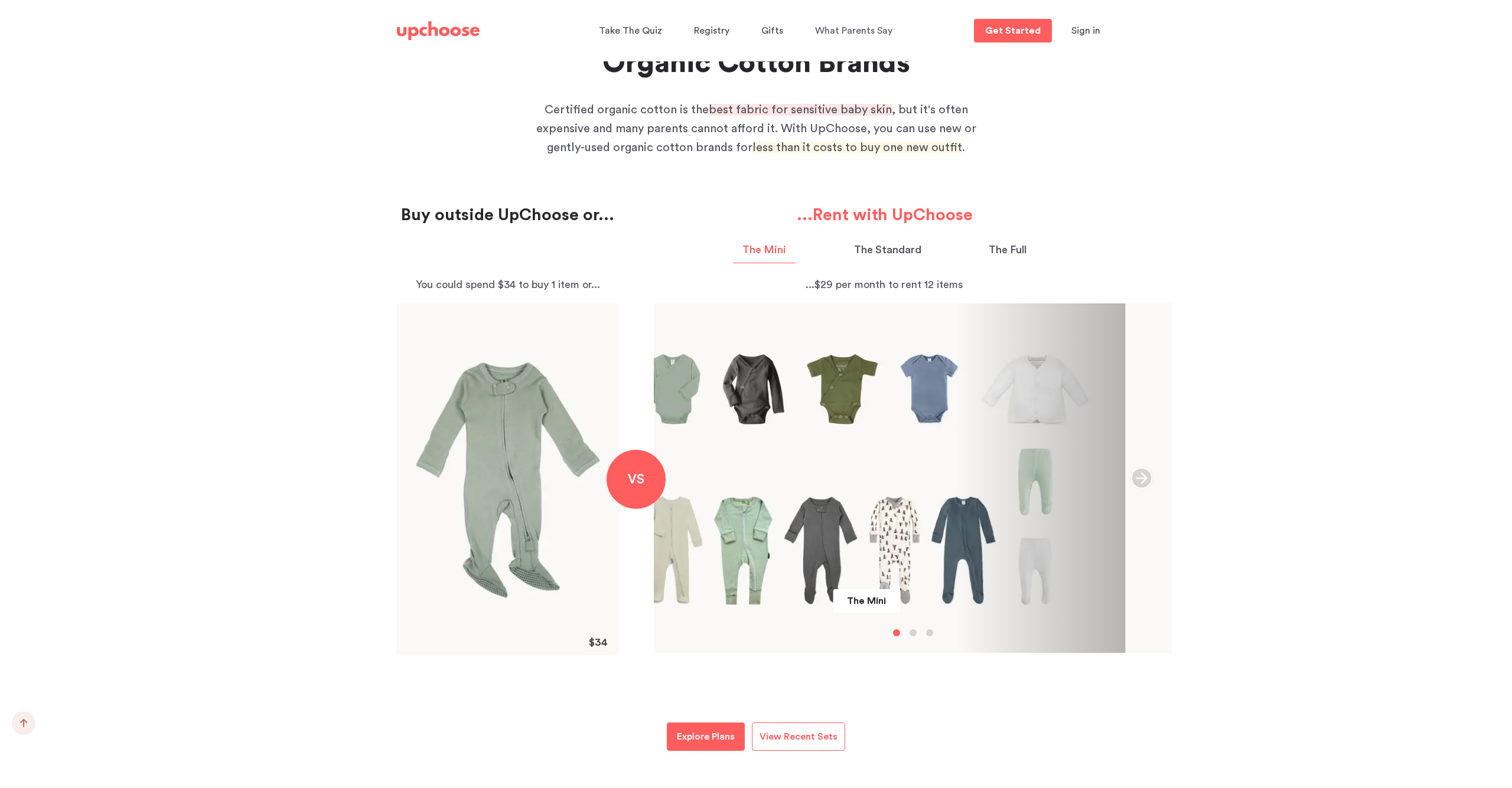
click at [867, 251] on p "The Standard" at bounding box center [887, 250] width 67 height 16
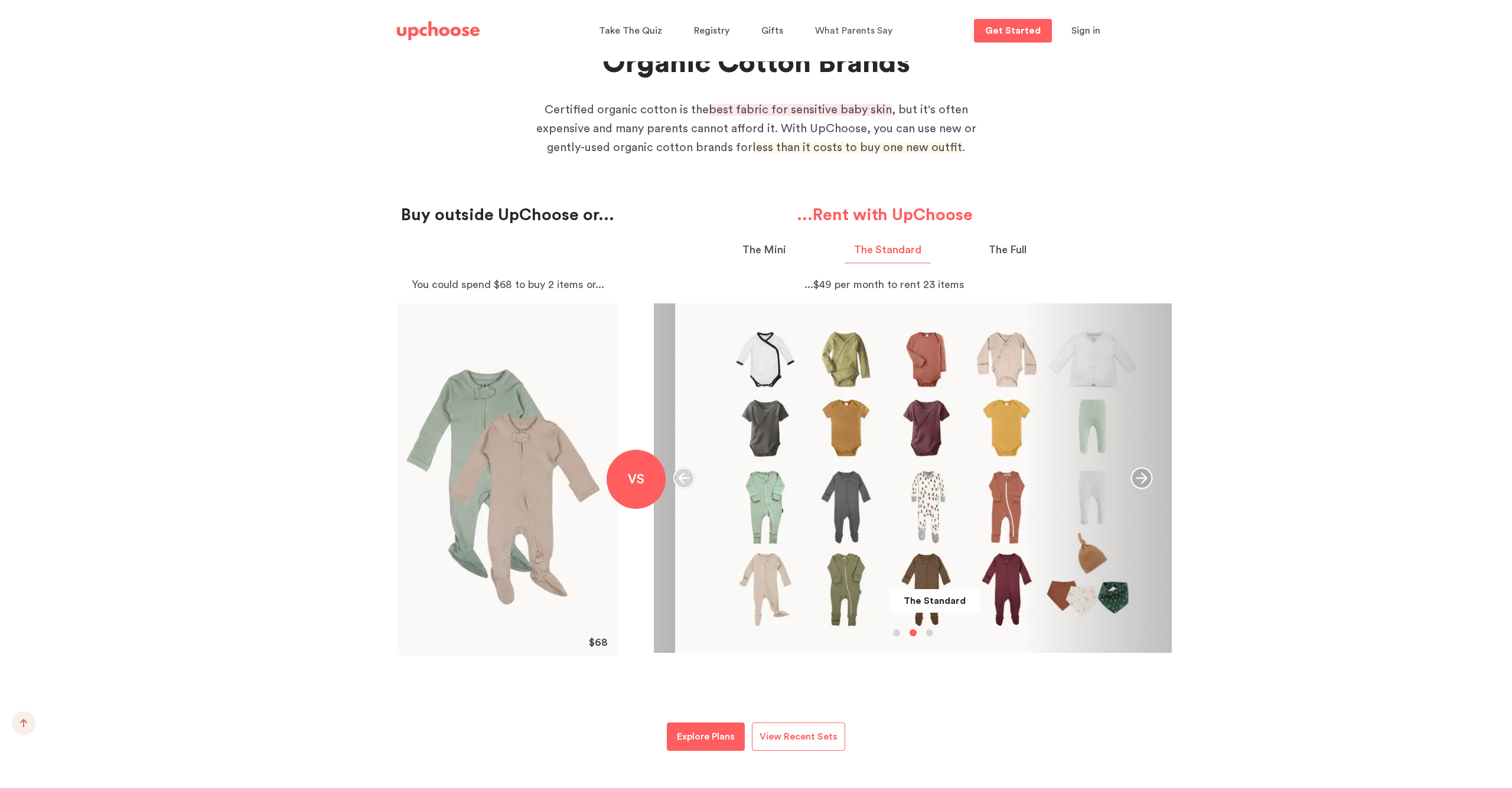
click at [1000, 249] on p "The Full" at bounding box center [1008, 250] width 38 height 16
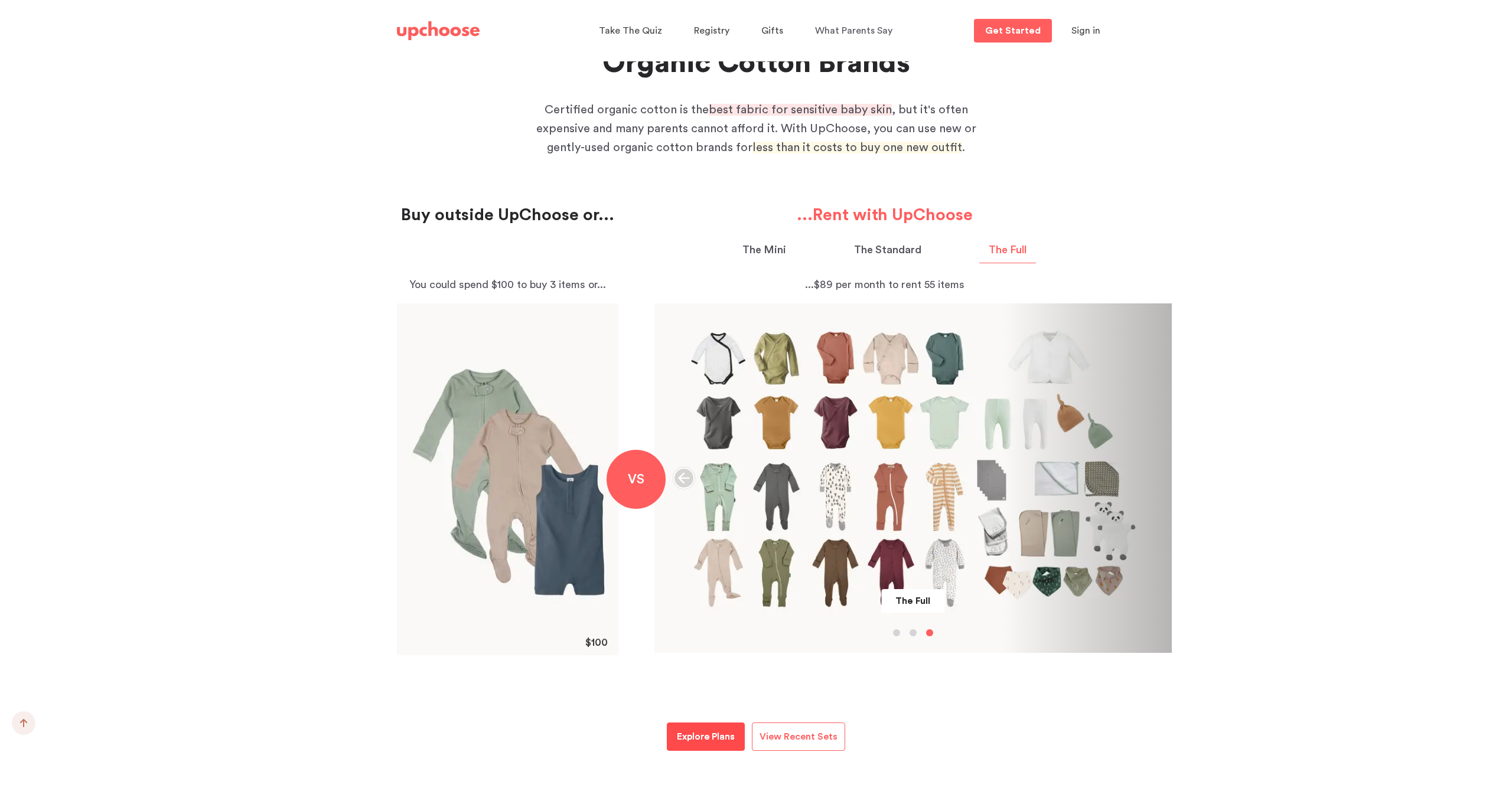
click at [723, 738] on p "Explore Plans" at bounding box center [705, 737] width 58 height 14
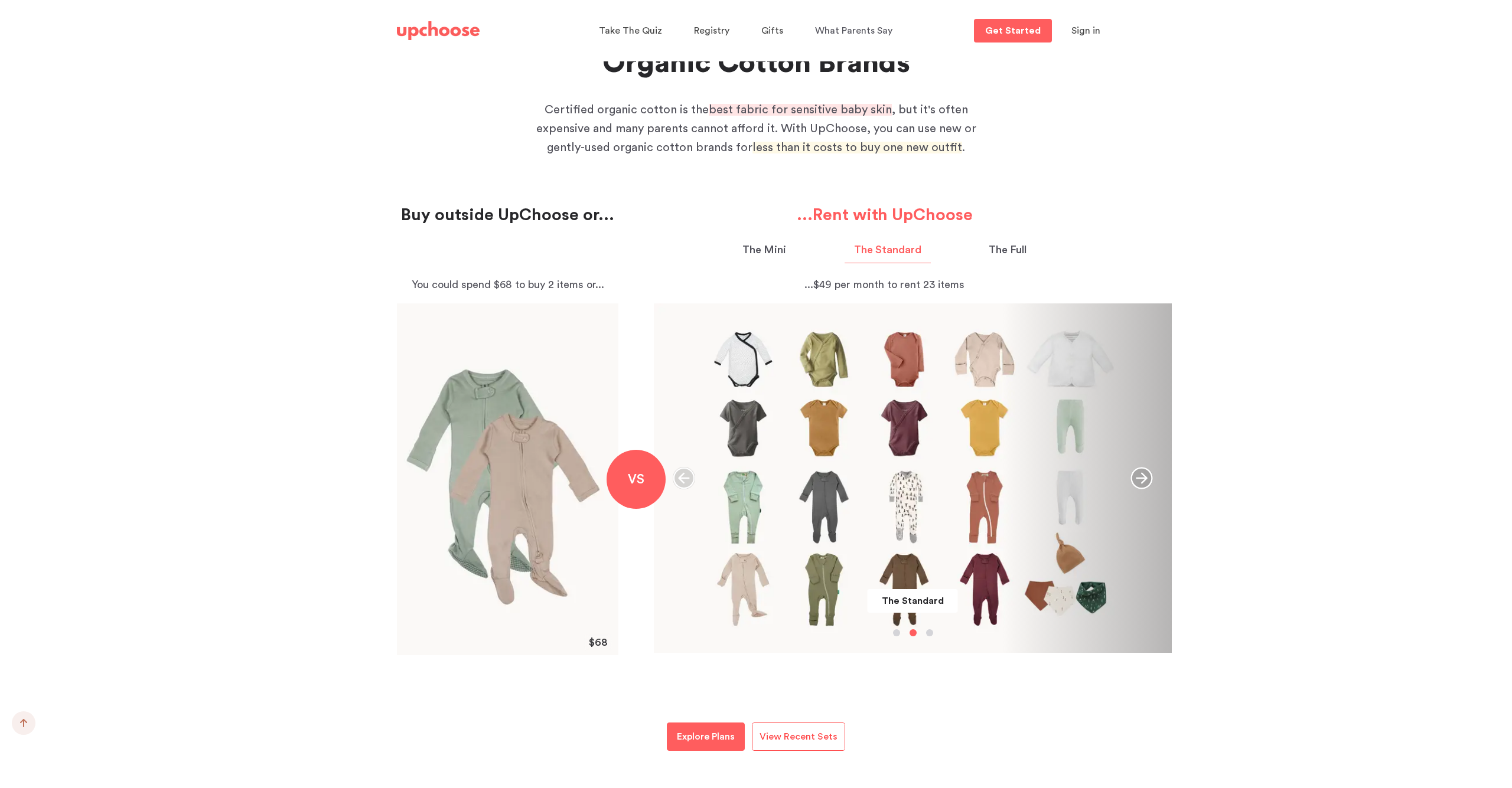
click at [820, 736] on span "View Recent Sets" at bounding box center [798, 736] width 78 height 9
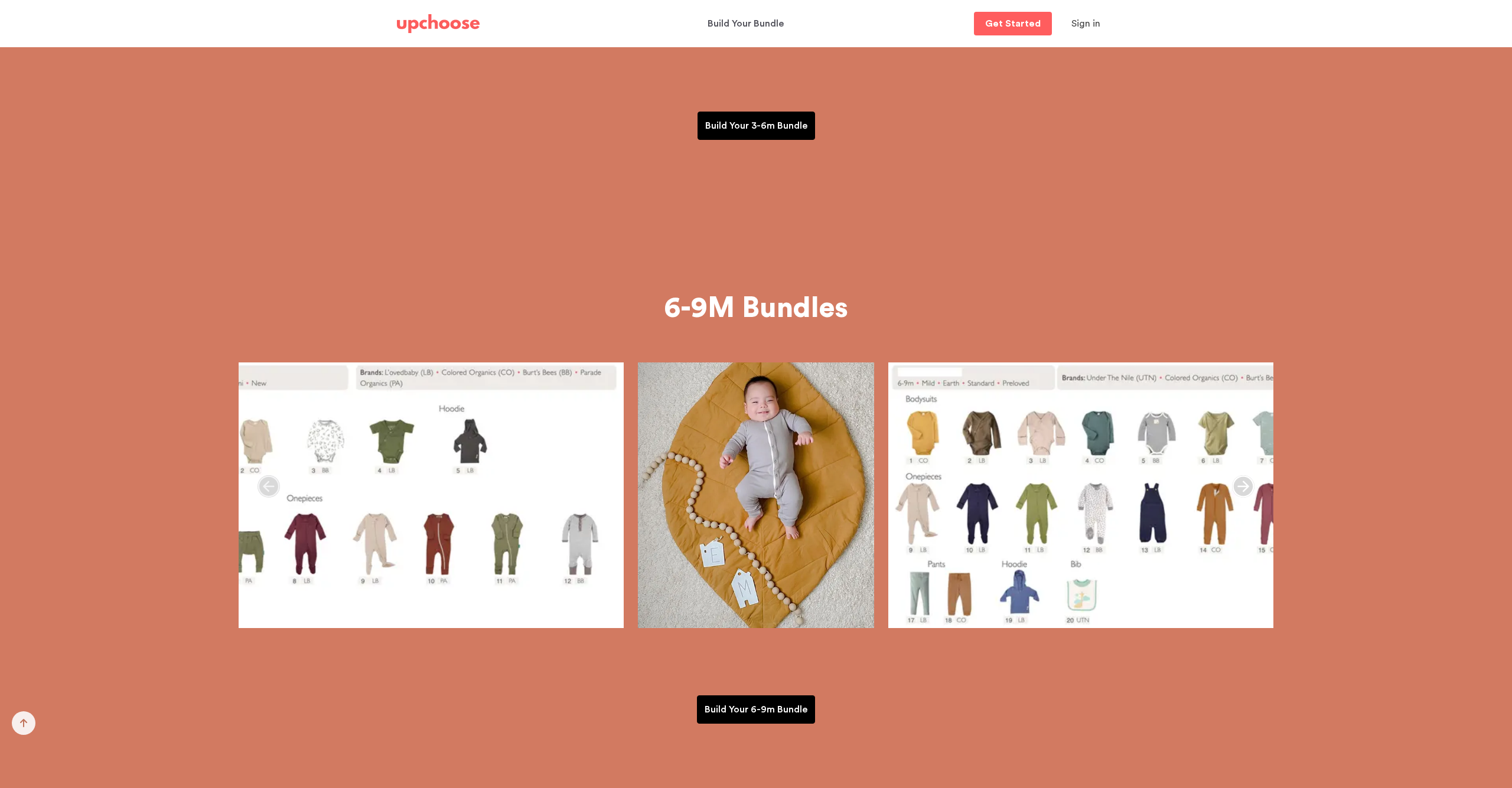
scroll to position [1060, 0]
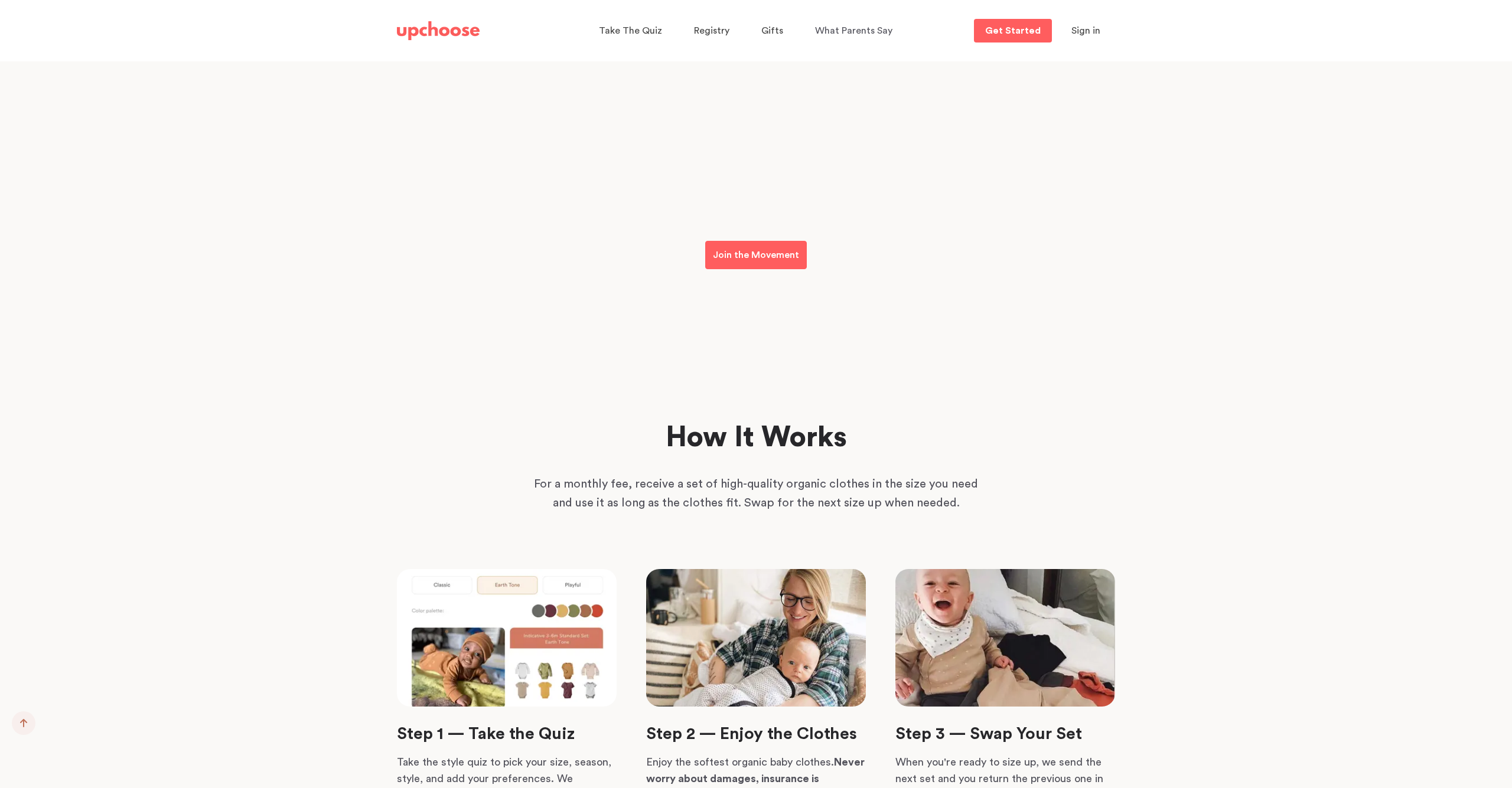
scroll to position [2274, 0]
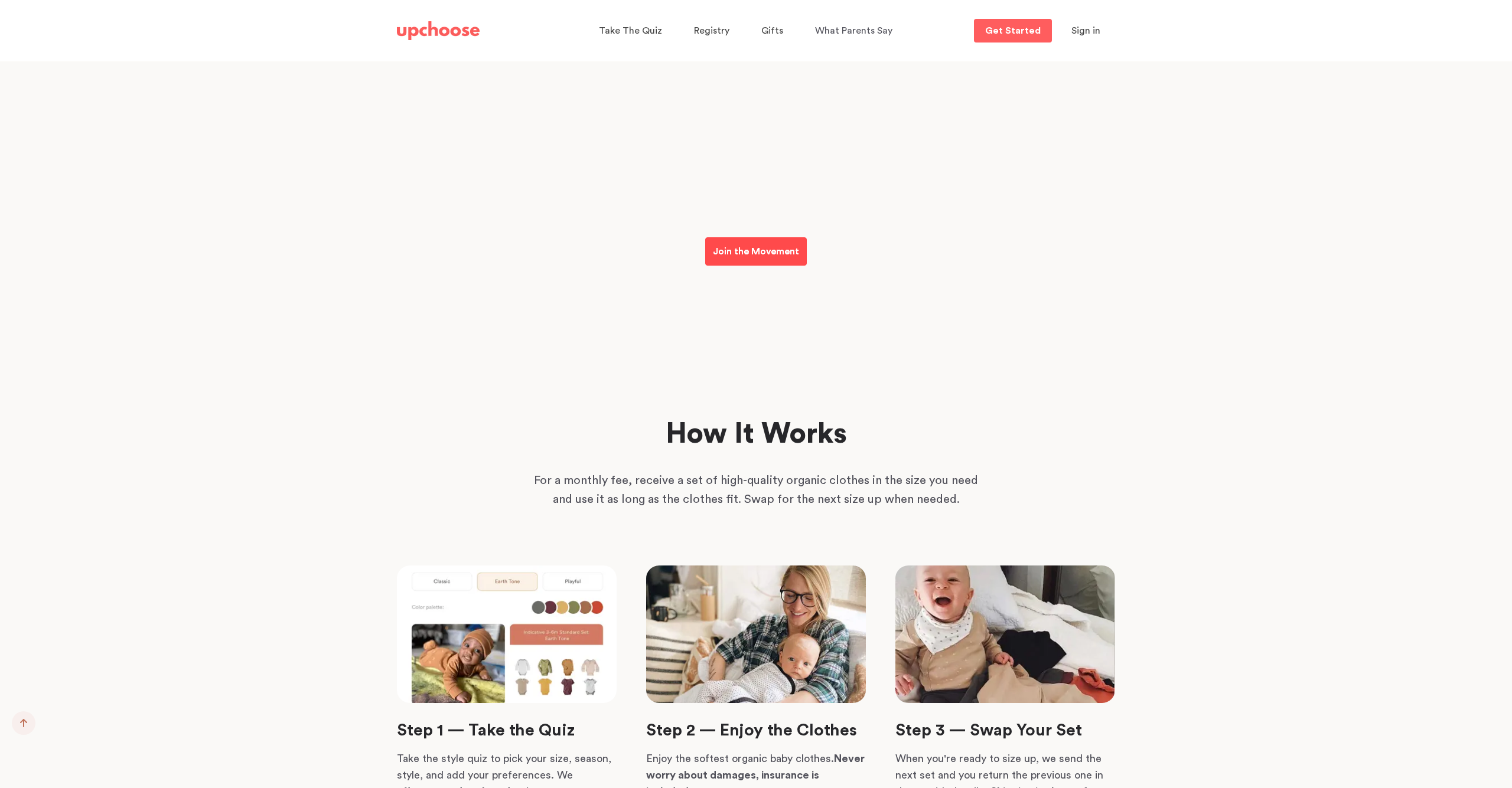
click at [750, 239] on link "Join the Movement" at bounding box center [756, 251] width 102 height 28
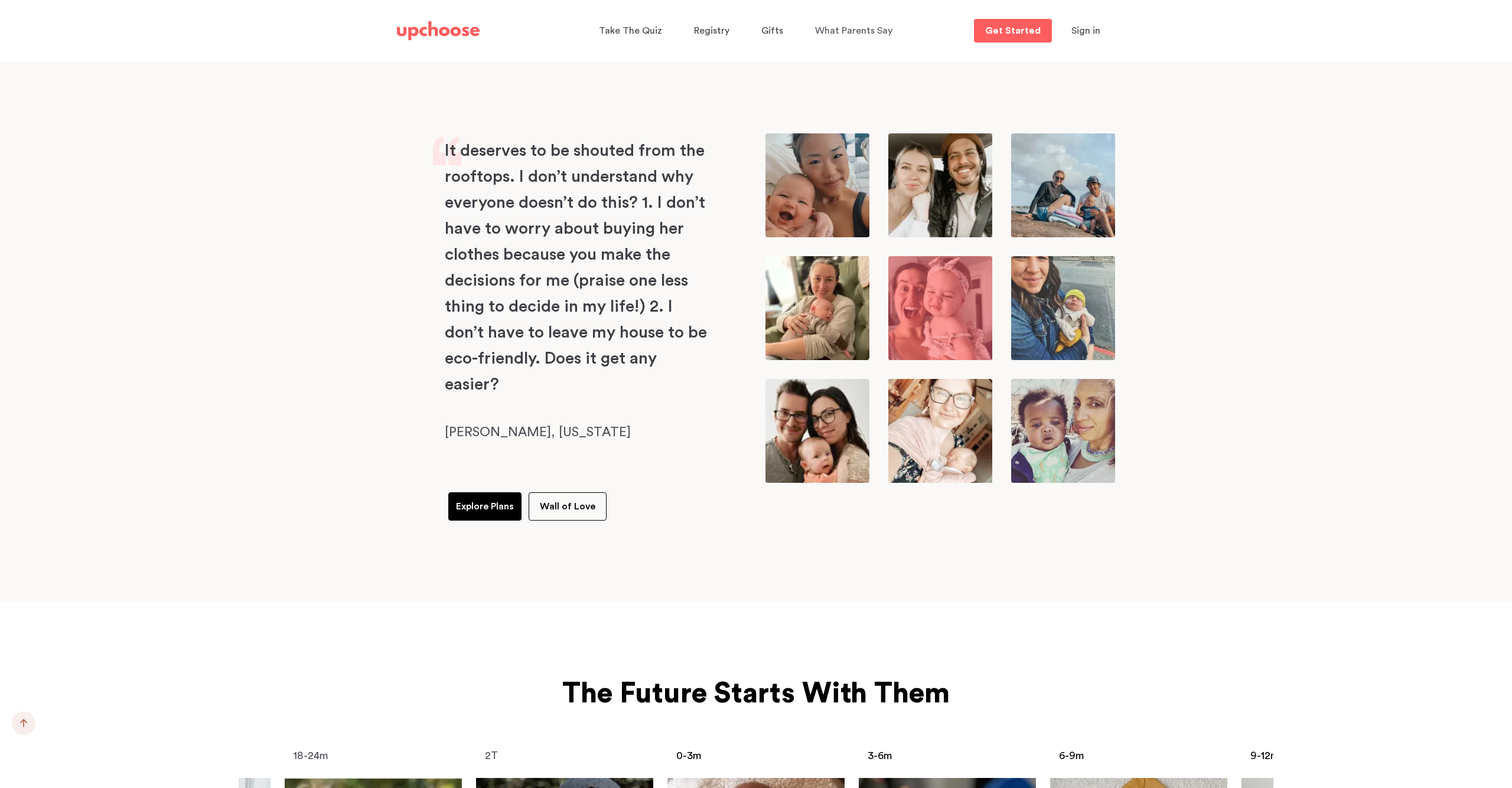
scroll to position [3356, 0]
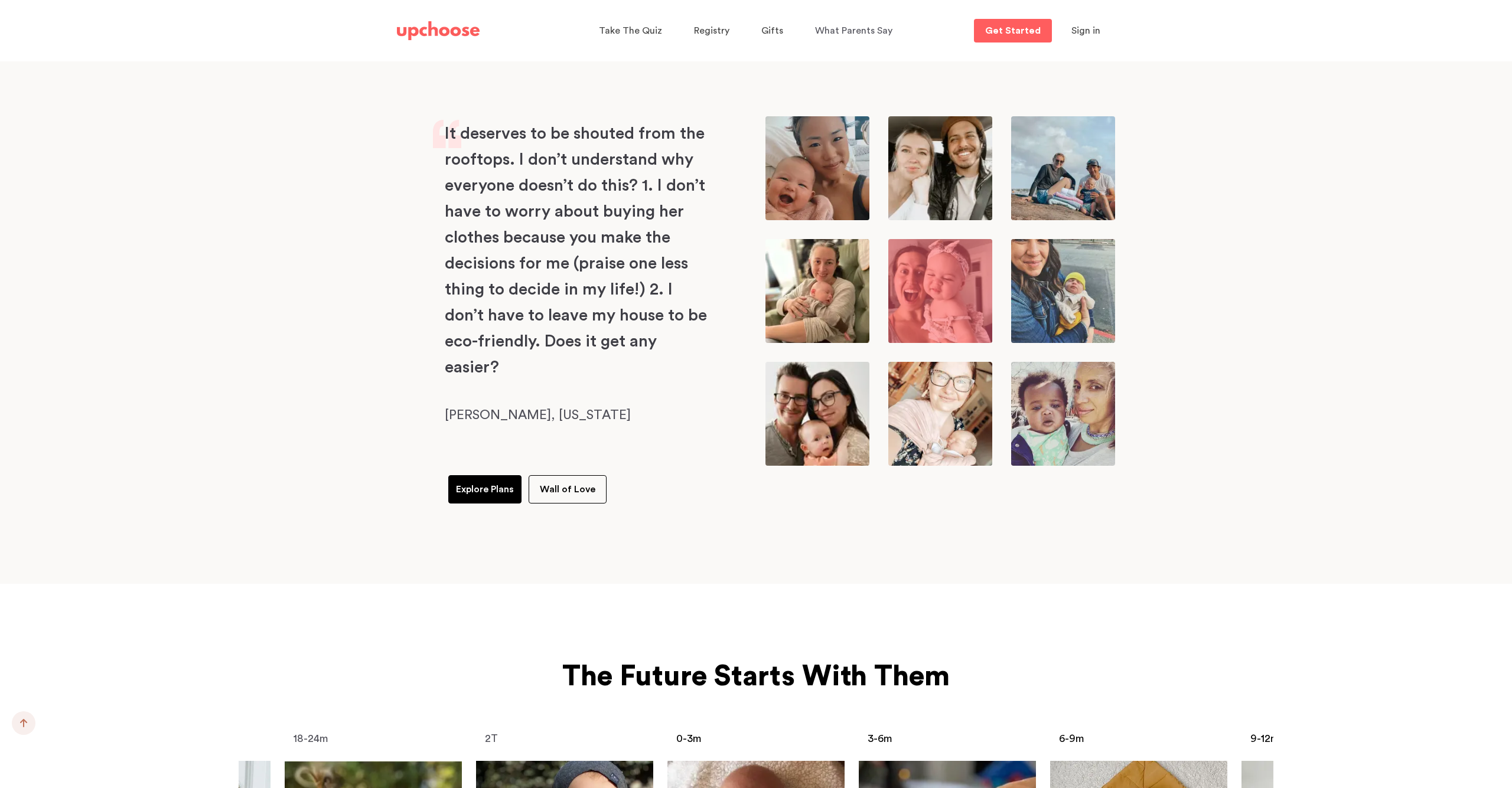
click at [576, 482] on p "Wall of Love" at bounding box center [567, 489] width 55 height 14
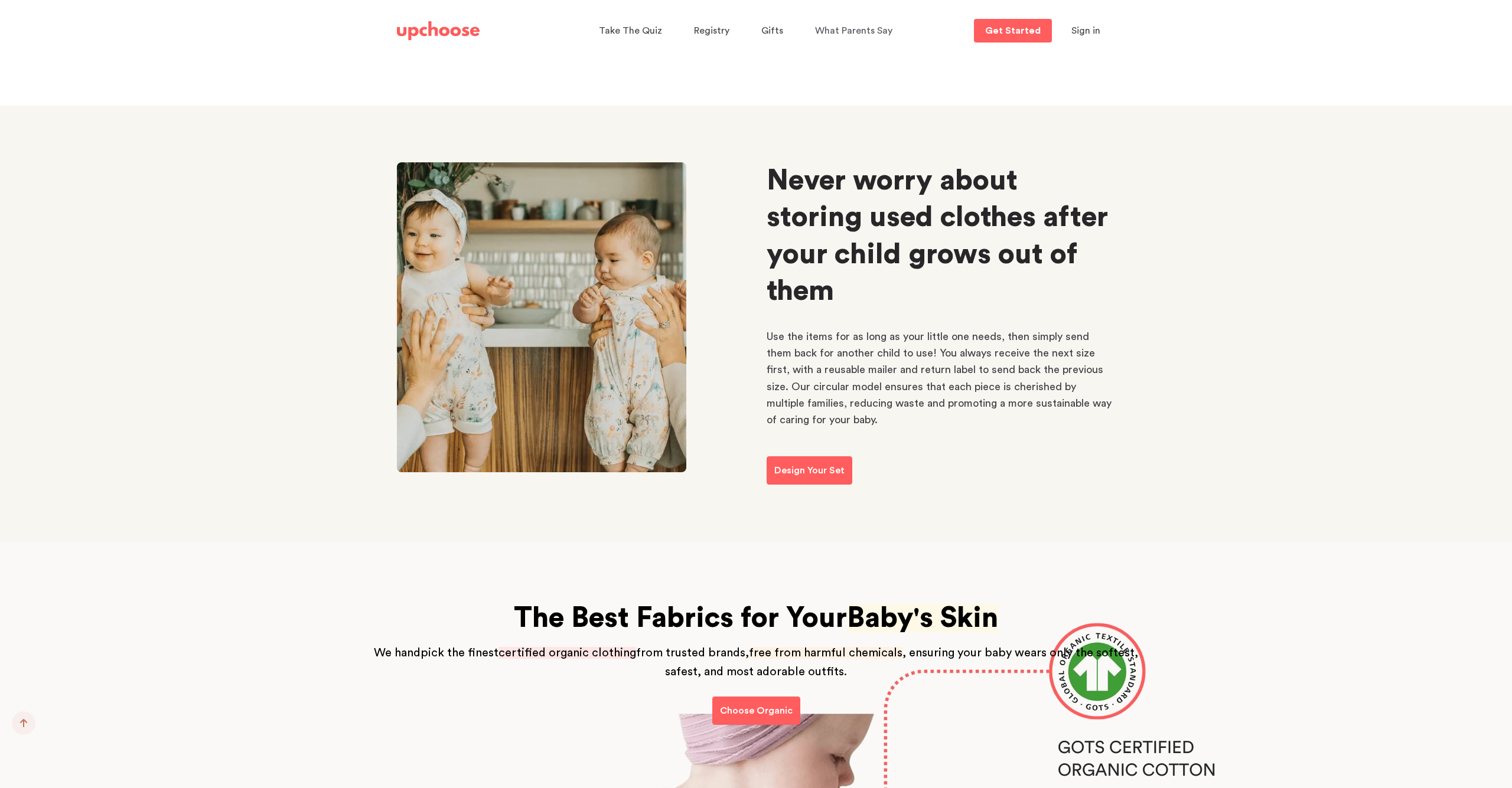
scroll to position [4405, 0]
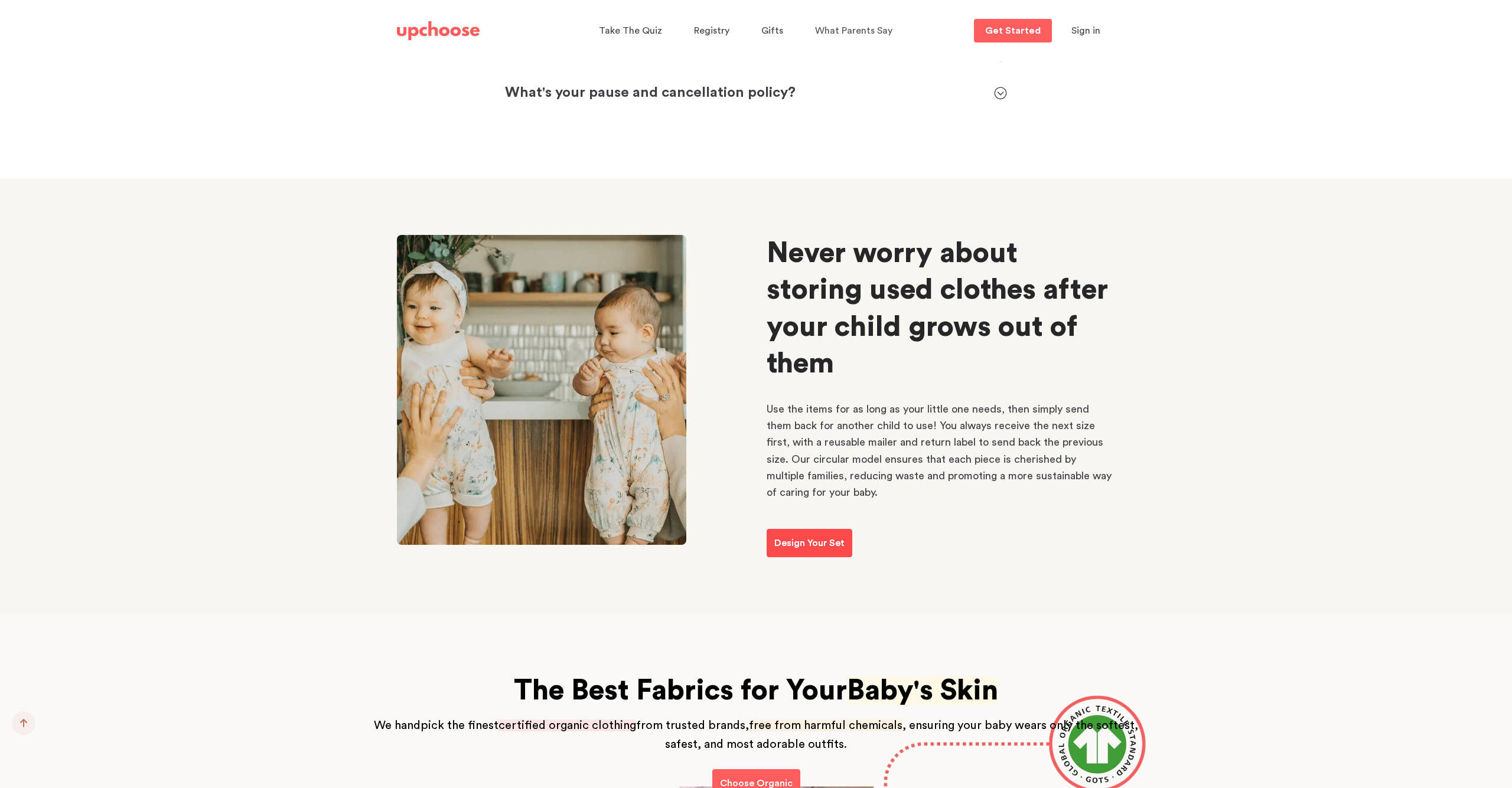
click at [786, 536] on p "Design Your Set" at bounding box center [810, 543] width 70 height 14
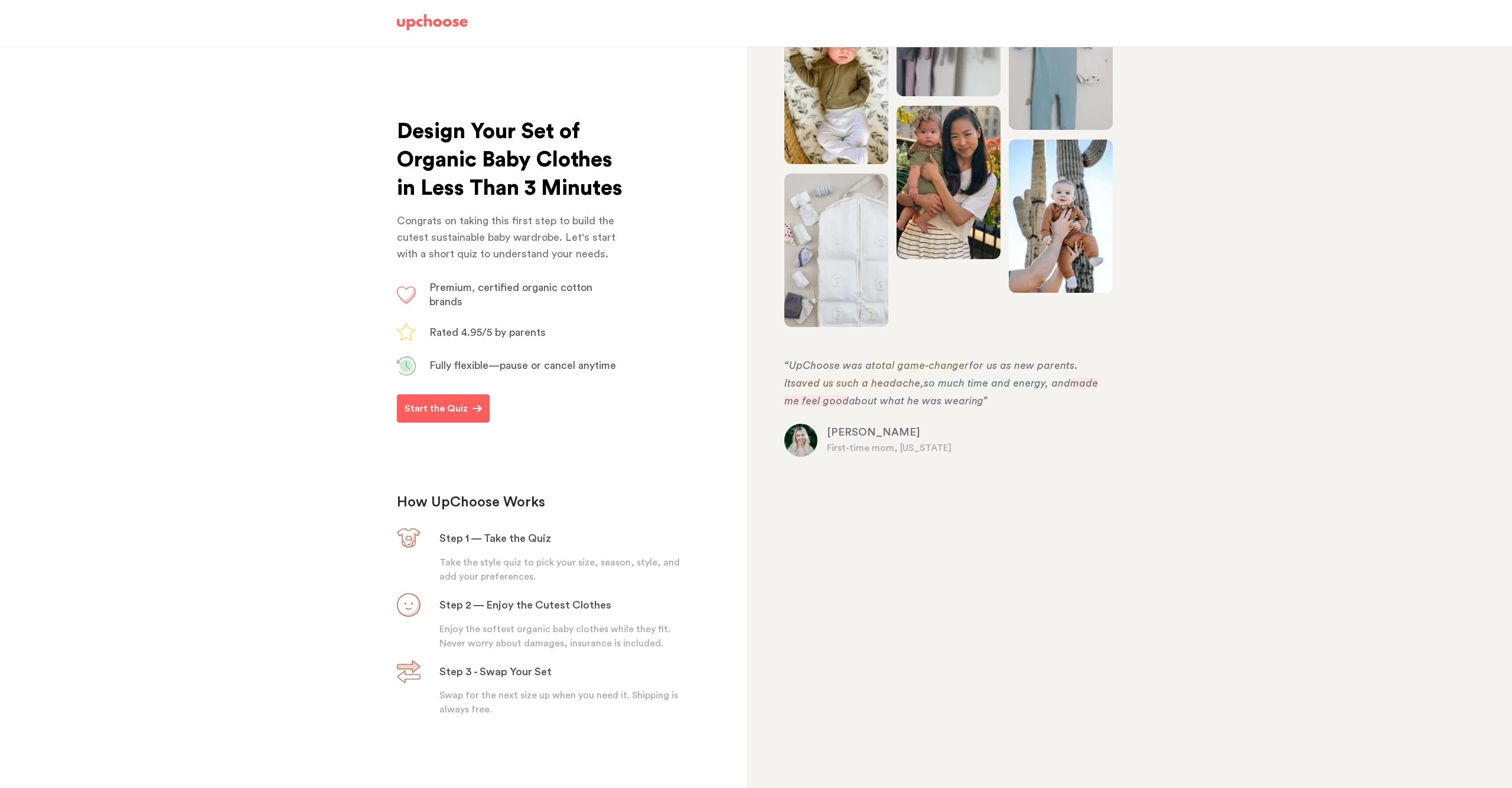
scroll to position [1, 0]
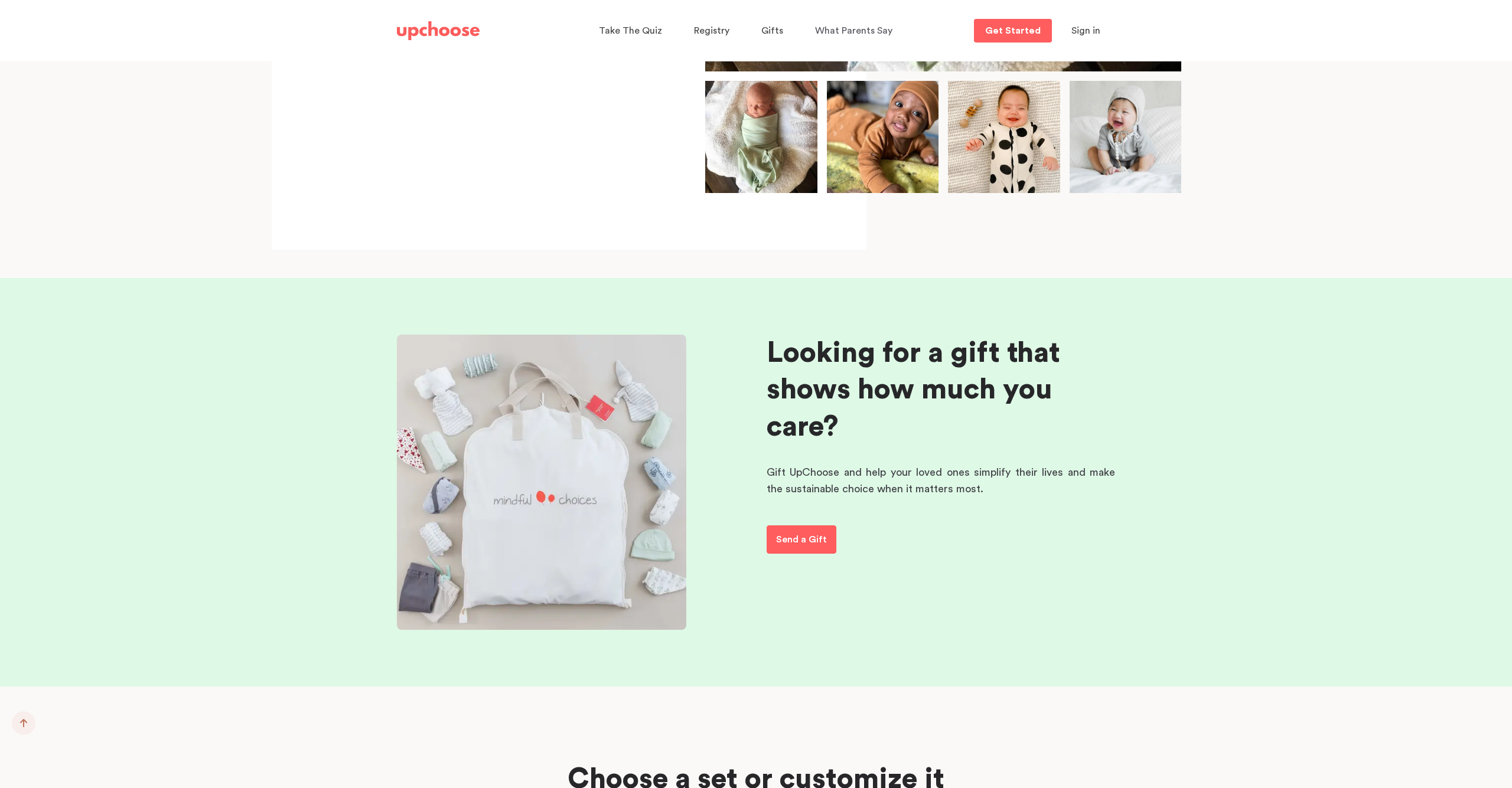
scroll to position [6534, 0]
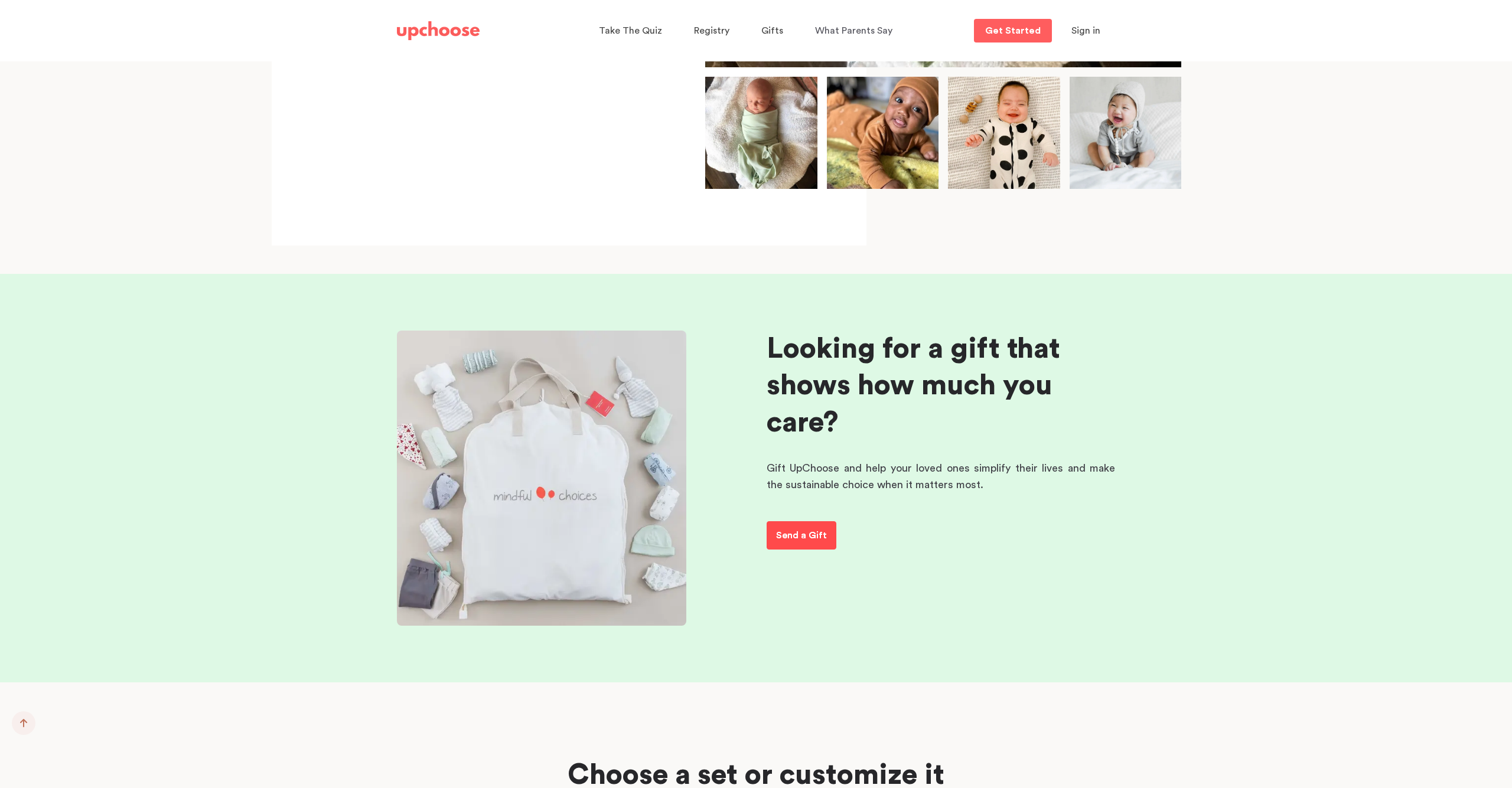
click at [807, 528] on p "Send a Gift" at bounding box center [801, 536] width 51 height 14
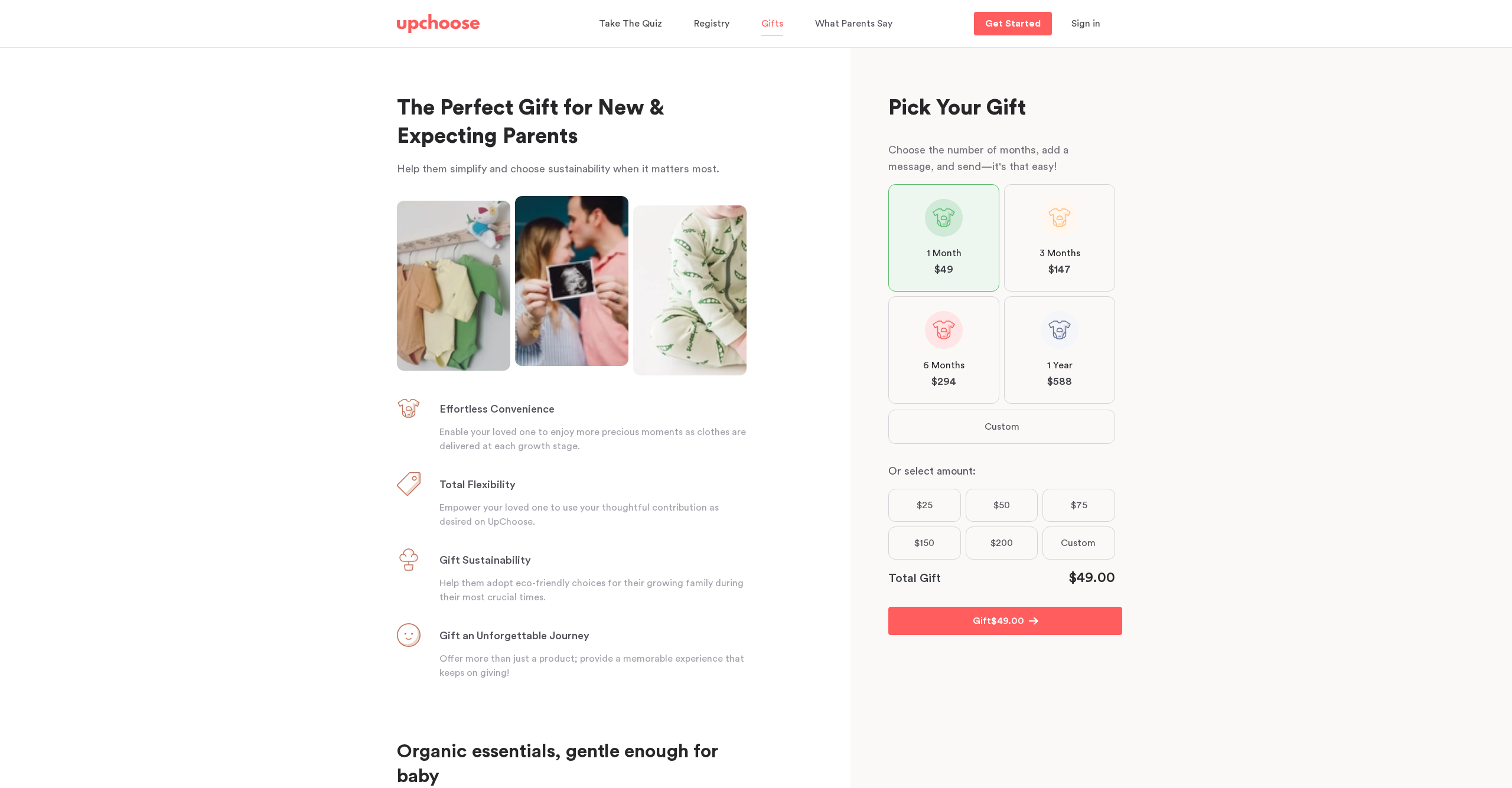
scroll to position [1, 0]
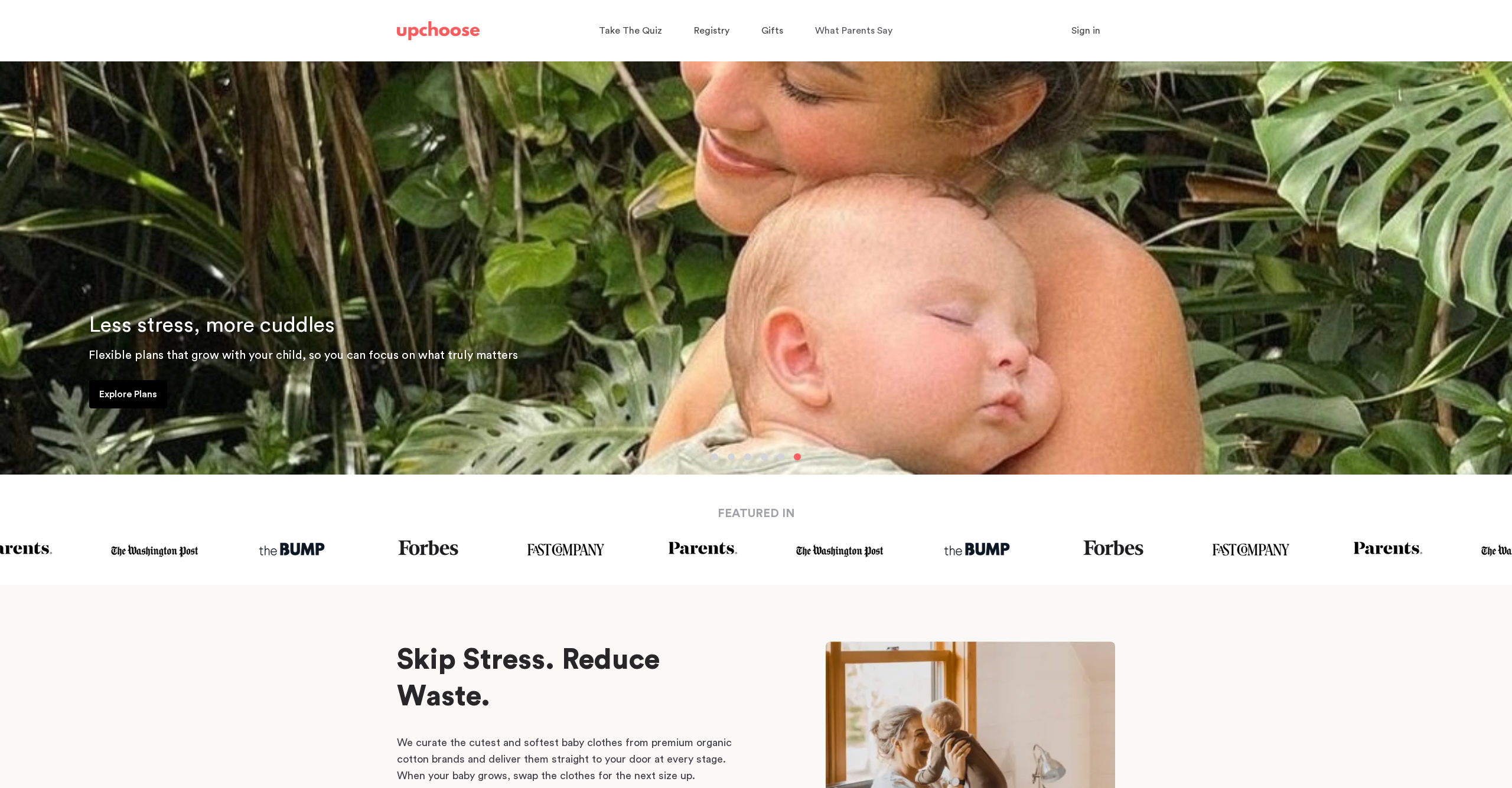
scroll to position [-1, 0]
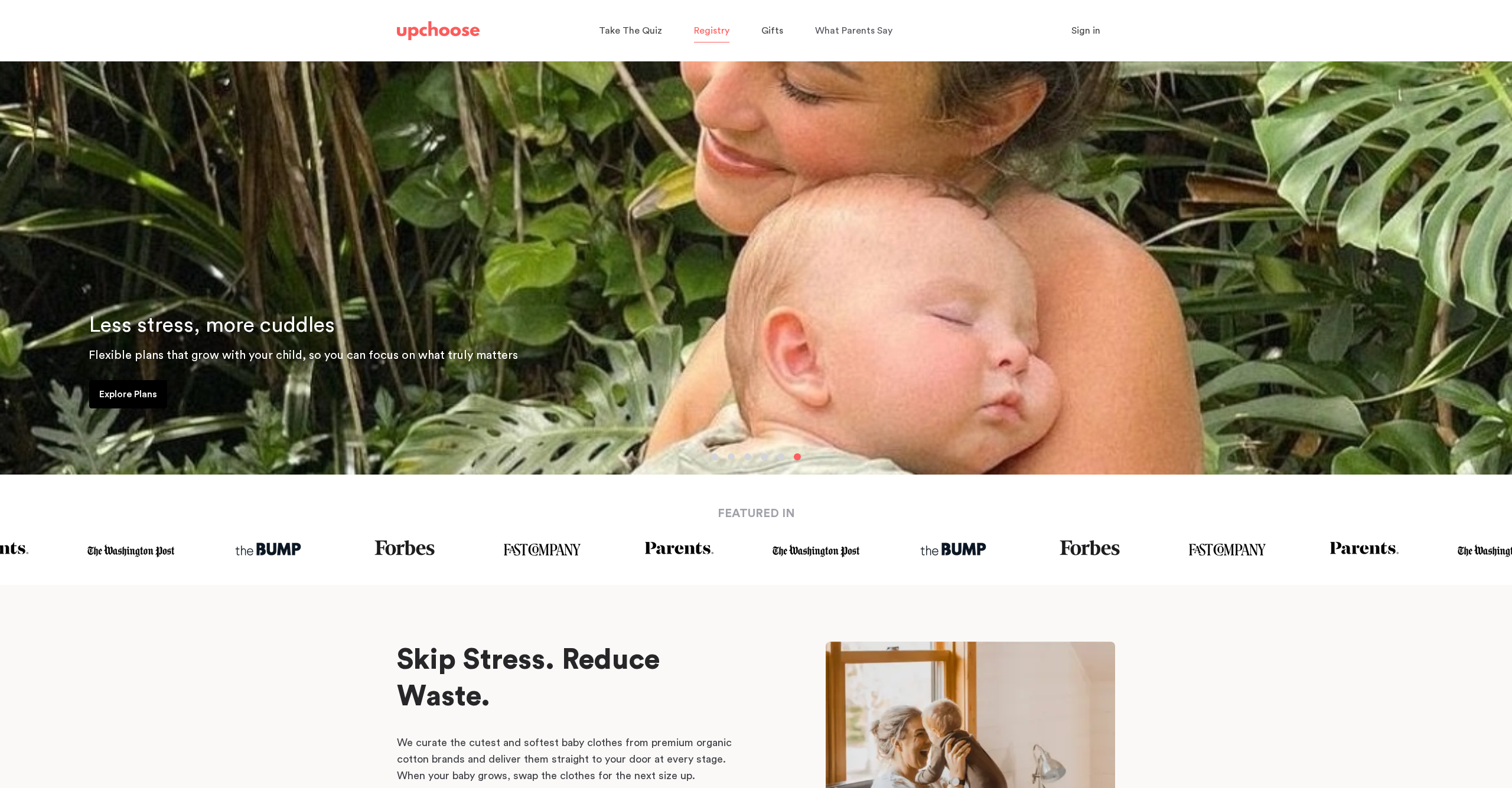
click at [707, 29] on span "Registry" at bounding box center [711, 31] width 35 height 9
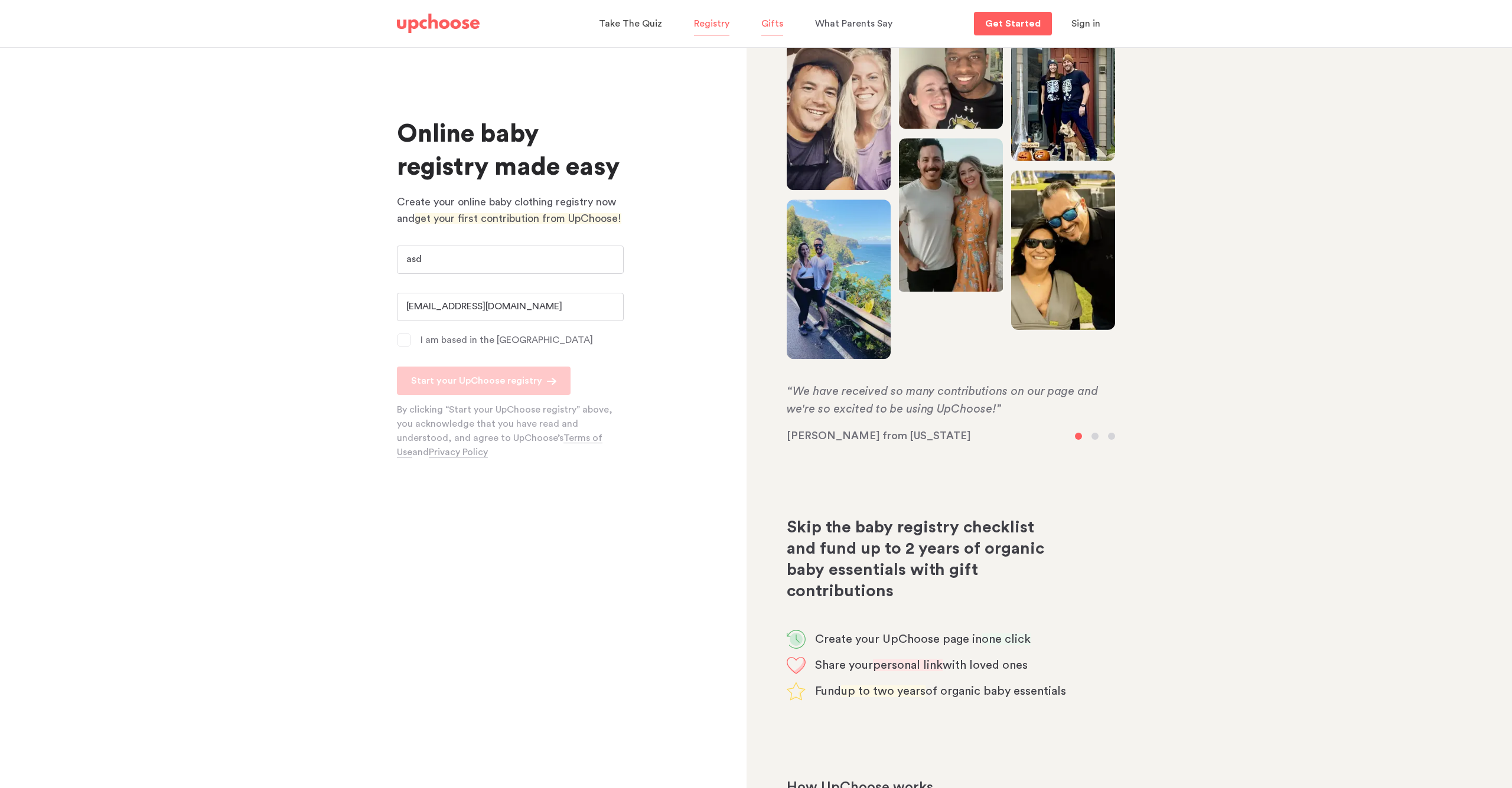
scroll to position [3, 1]
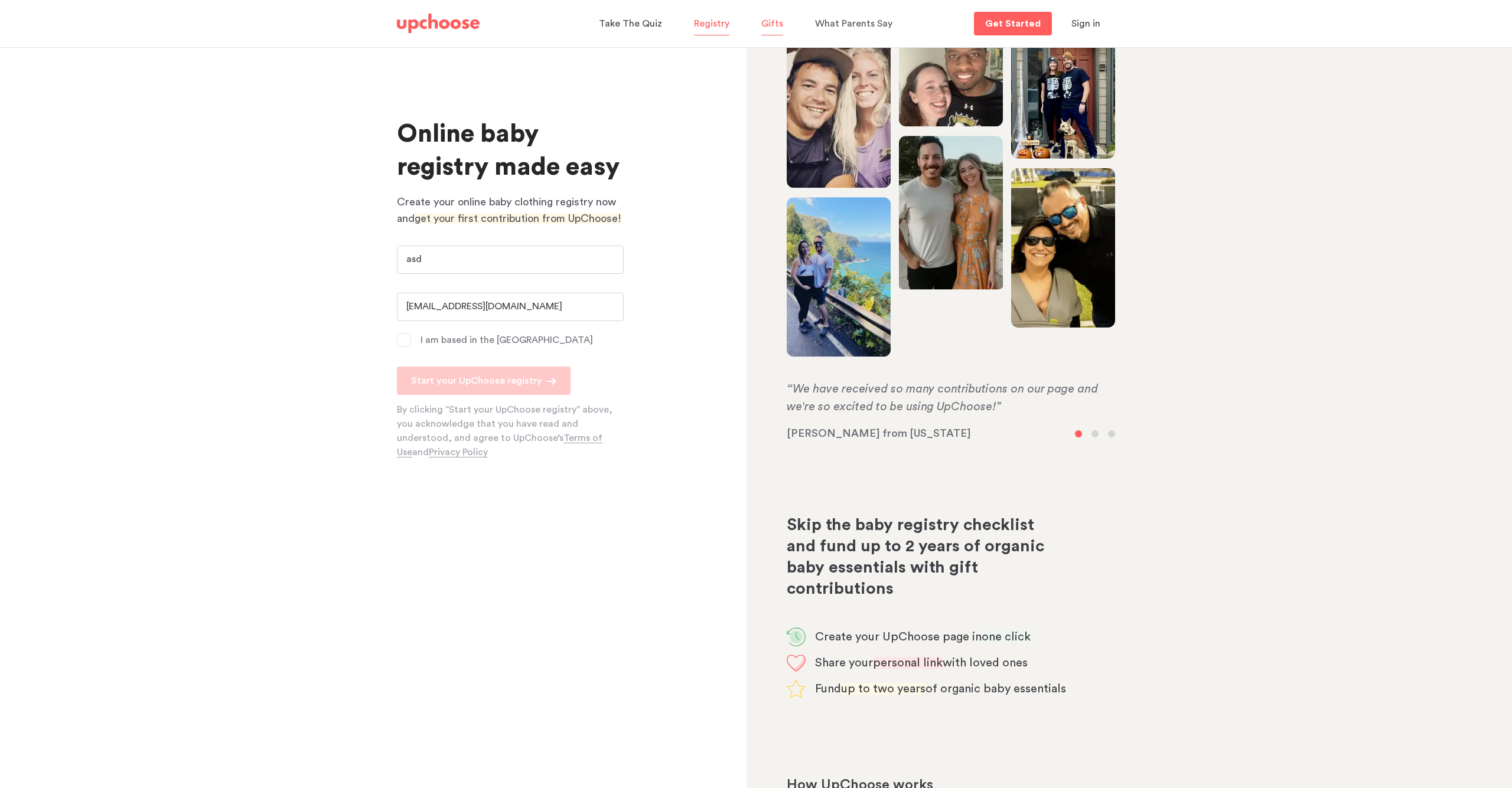
click at [773, 22] on span "Gifts" at bounding box center [772, 23] width 22 height 9
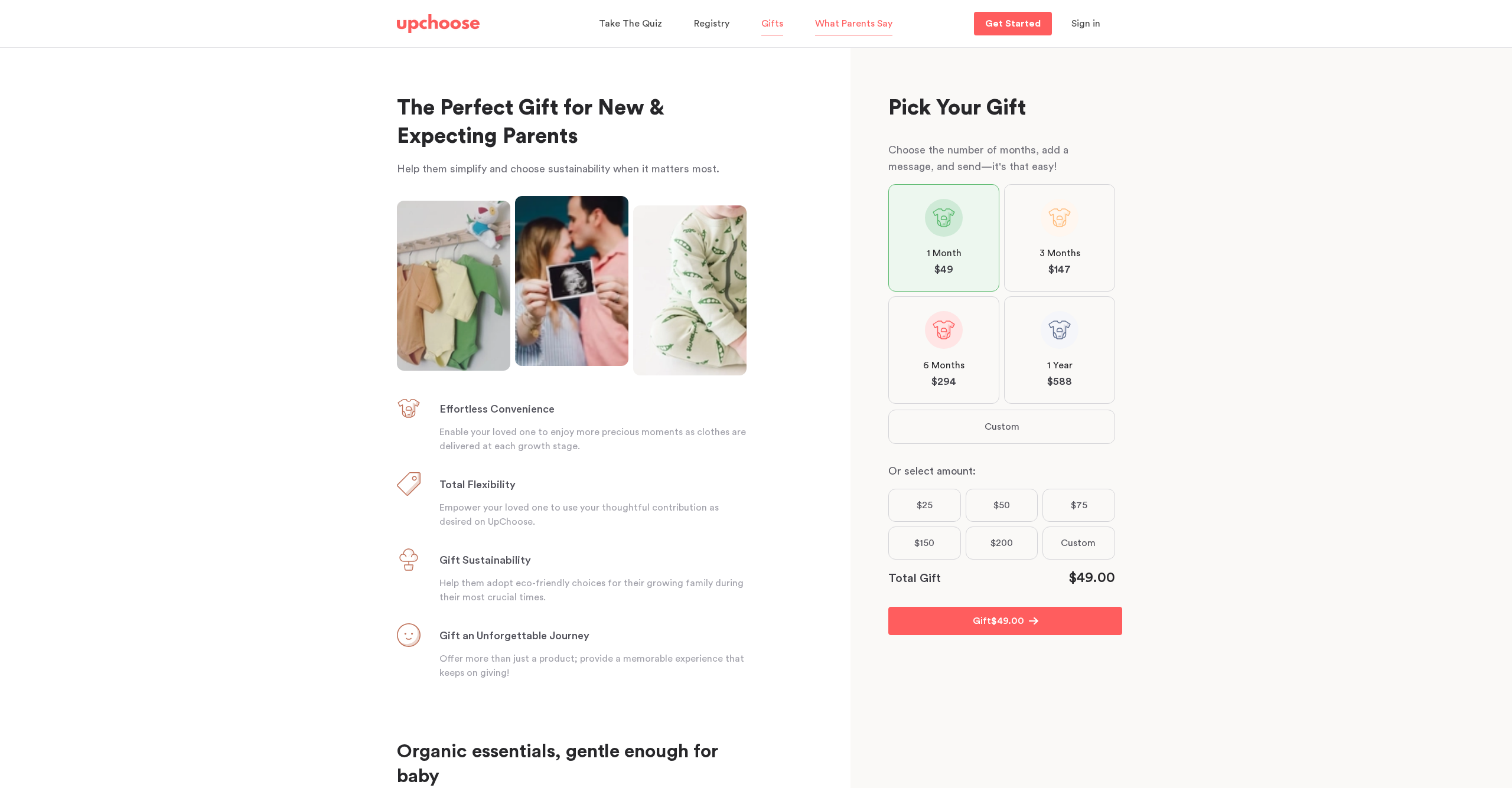
click at [831, 25] on span "What Parents Say" at bounding box center [854, 23] width 78 height 9
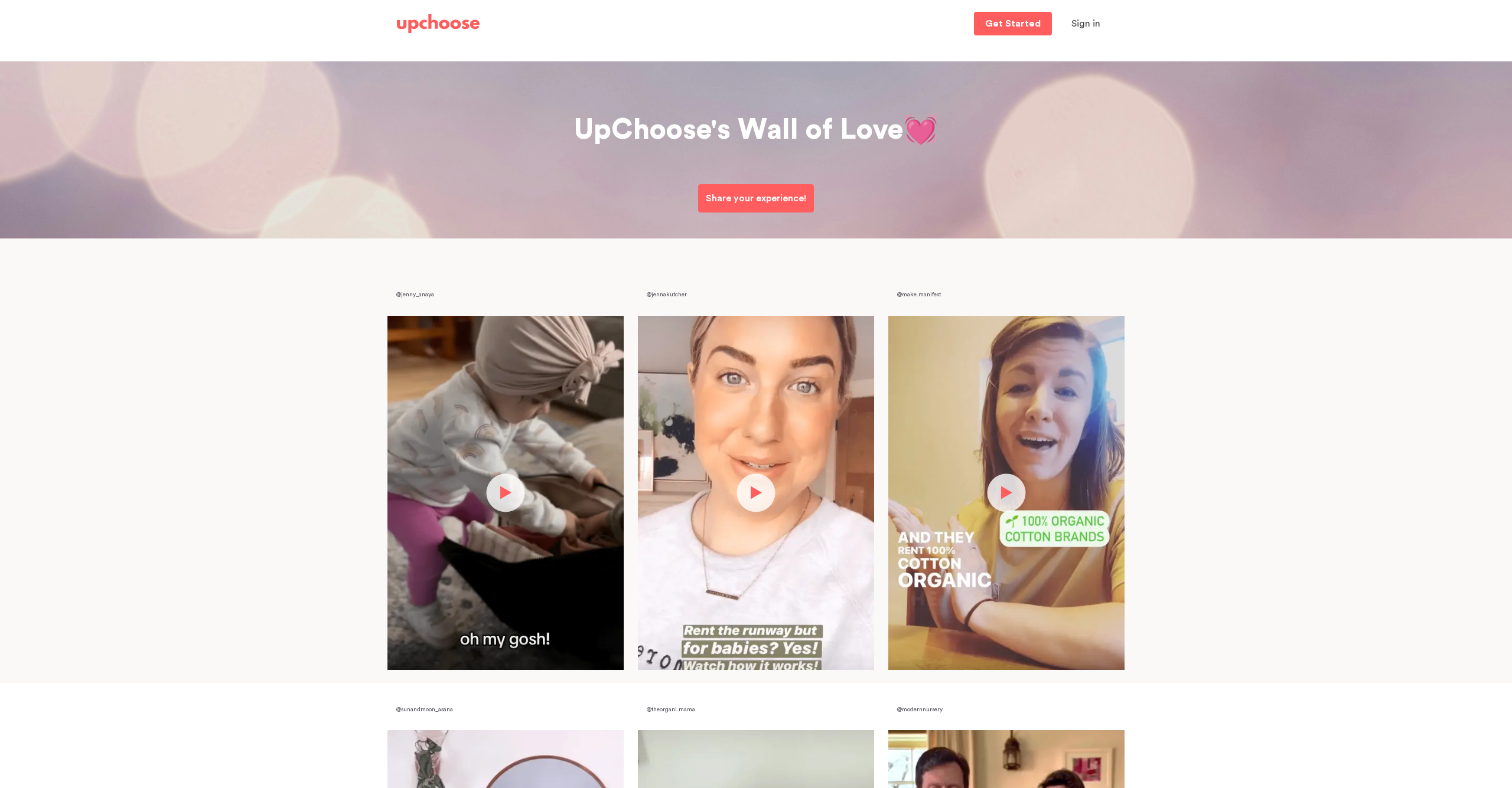
click at [431, 19] on img at bounding box center [438, 23] width 83 height 19
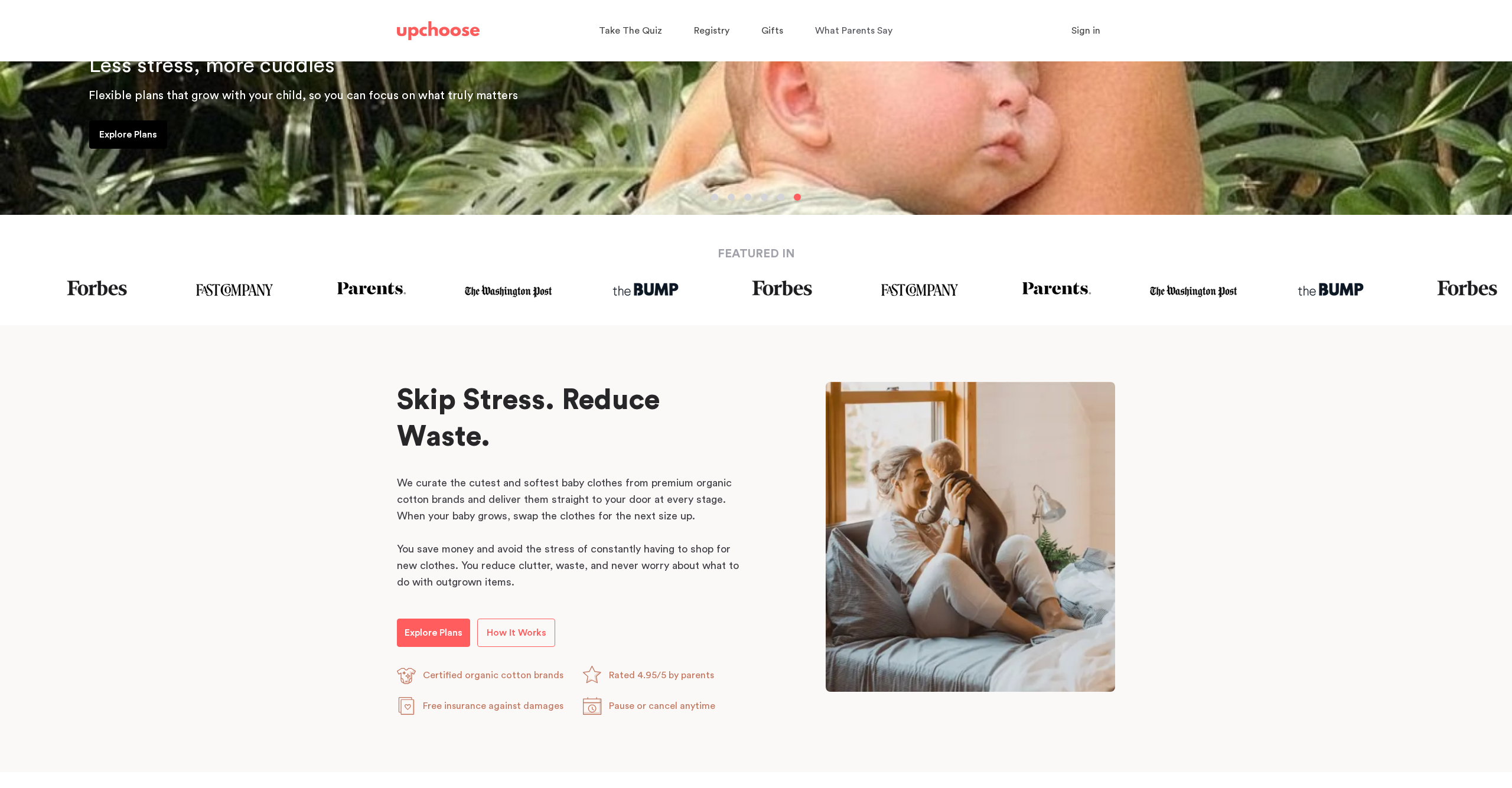
scroll to position [365, 0]
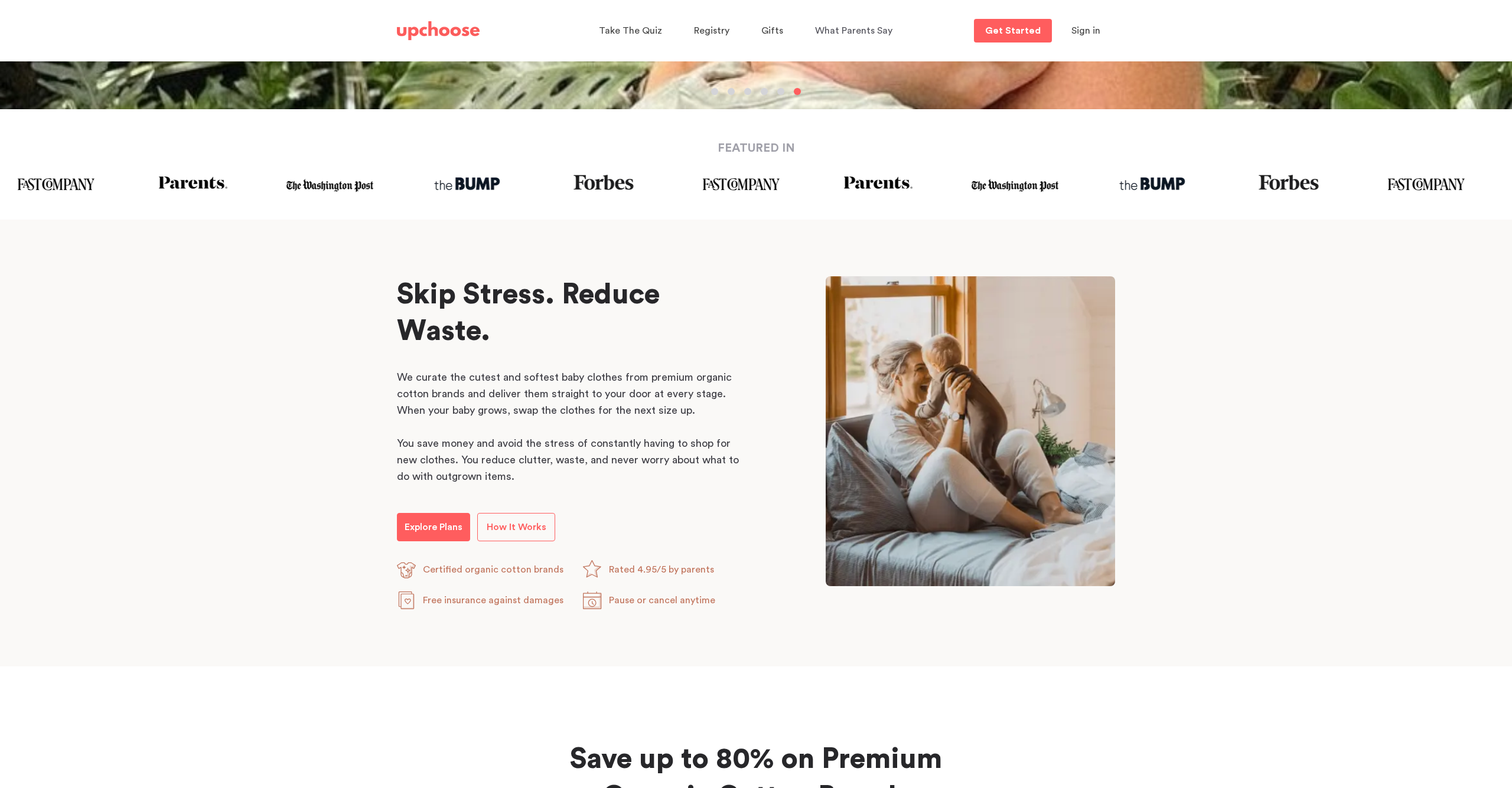
click at [1414, 460] on section "Skip Stress. Reduce Waste. Skip Stress. Reduce Waste. We curate the cutest and …" at bounding box center [756, 443] width 1512 height 447
